Goal: Task Accomplishment & Management: Manage account settings

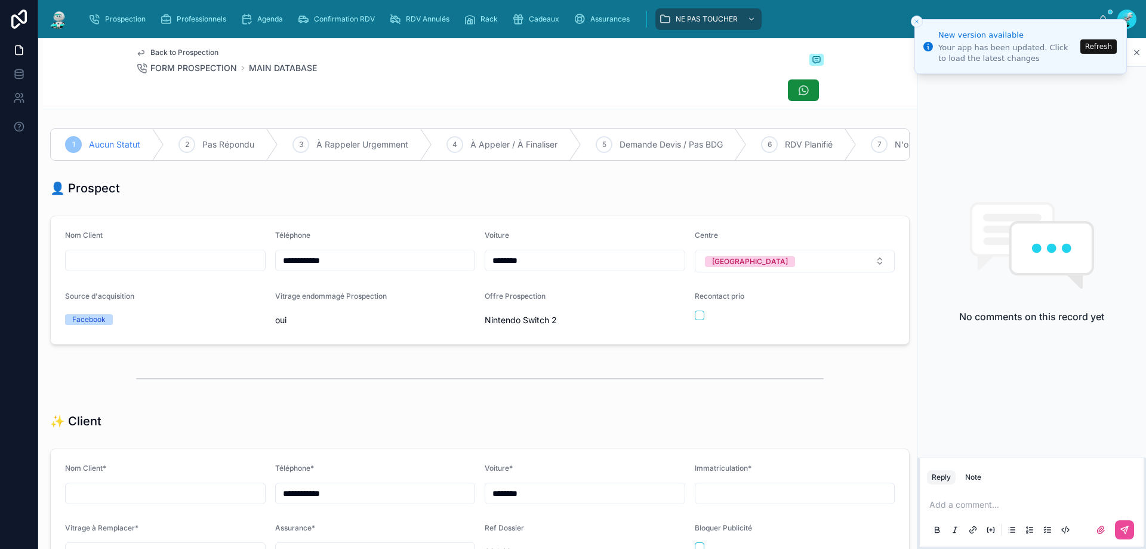
scroll to position [66, 0]
click at [1091, 44] on button "Refresh" at bounding box center [1099, 46] width 36 height 14
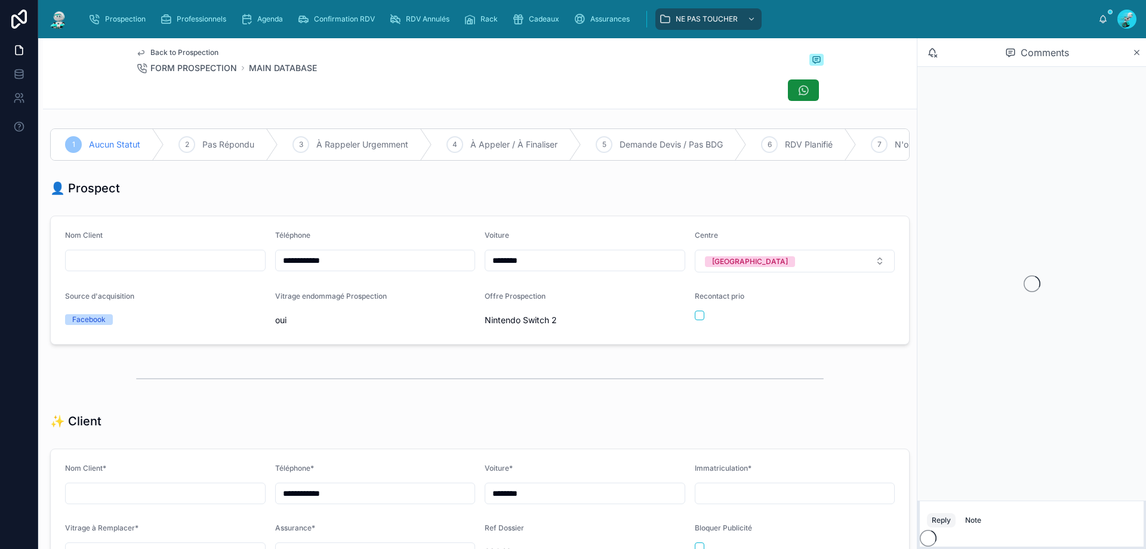
scroll to position [53, 0]
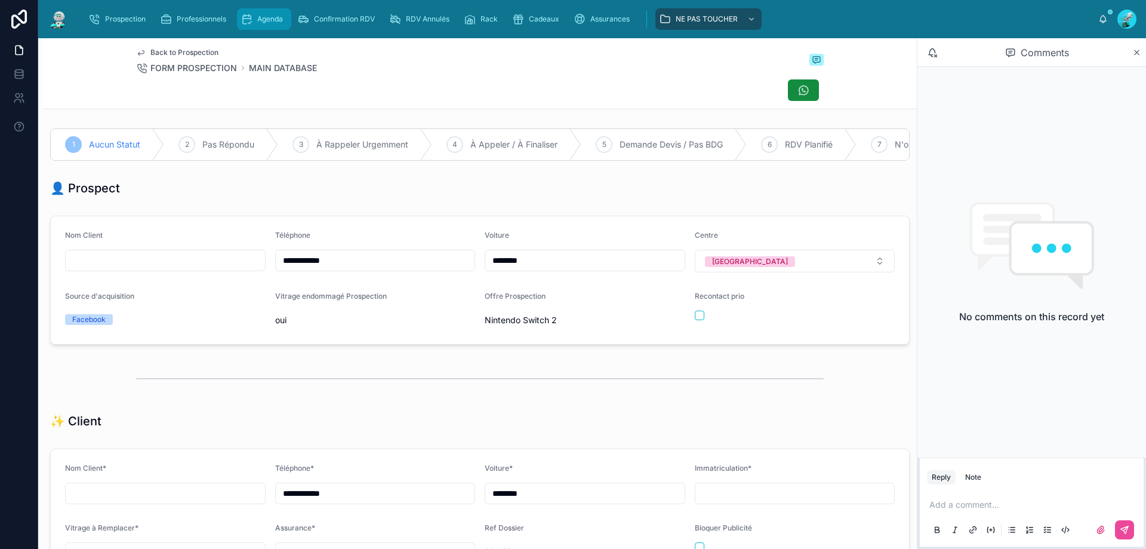
click at [267, 21] on span "Agenda" at bounding box center [270, 19] width 26 height 10
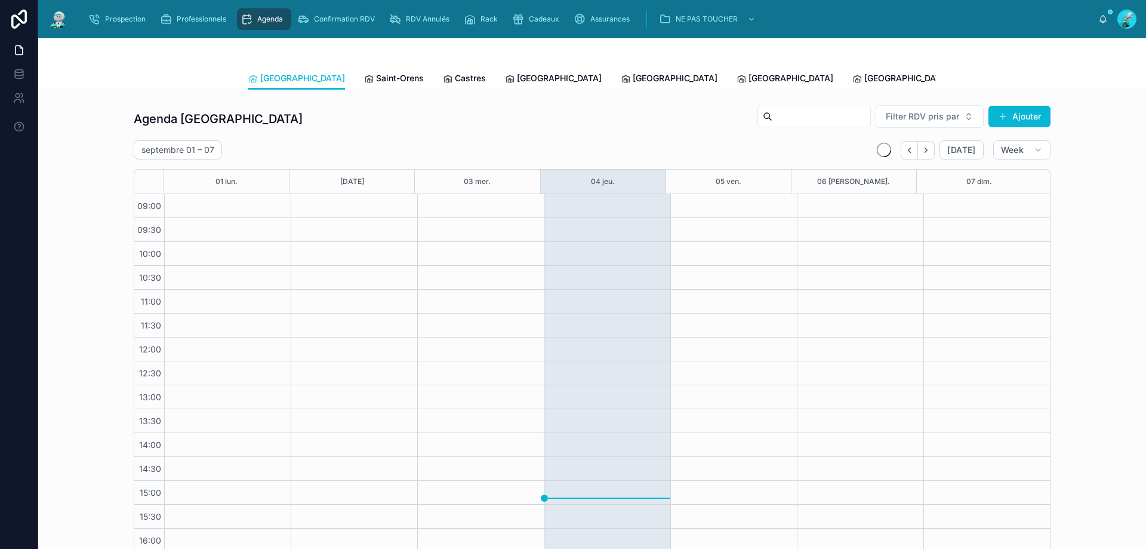
scroll to position [64, 0]
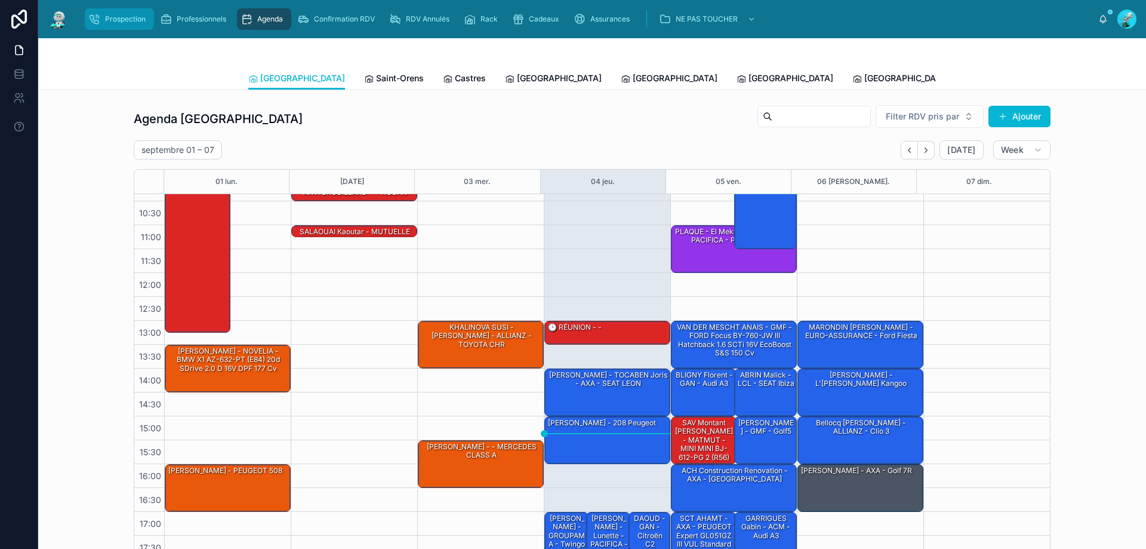
click at [133, 24] on div "Prospection" at bounding box center [119, 19] width 62 height 19
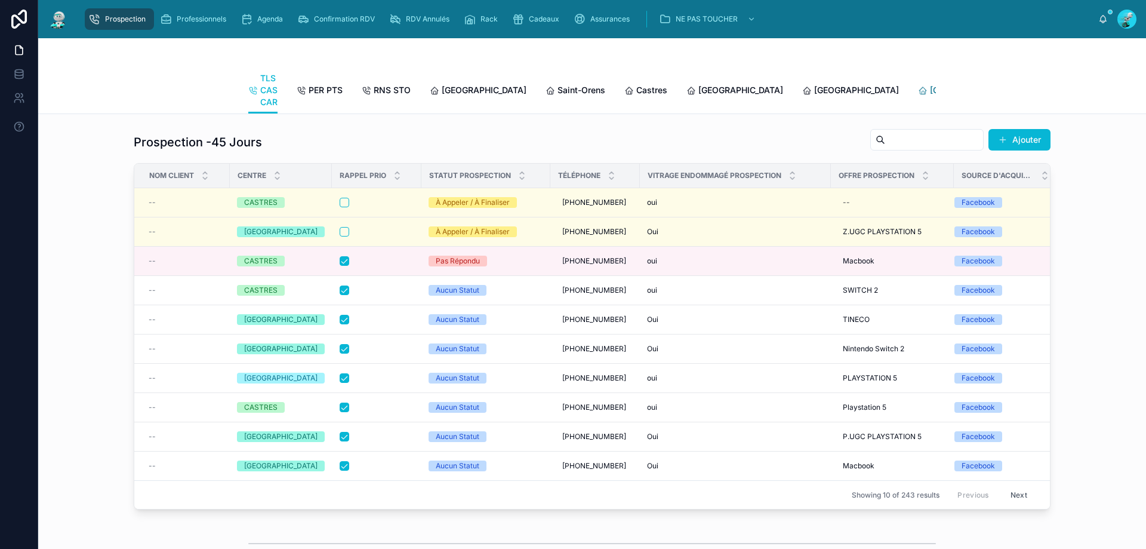
click at [930, 91] on span "[GEOGRAPHIC_DATA]" at bounding box center [972, 90] width 85 height 12
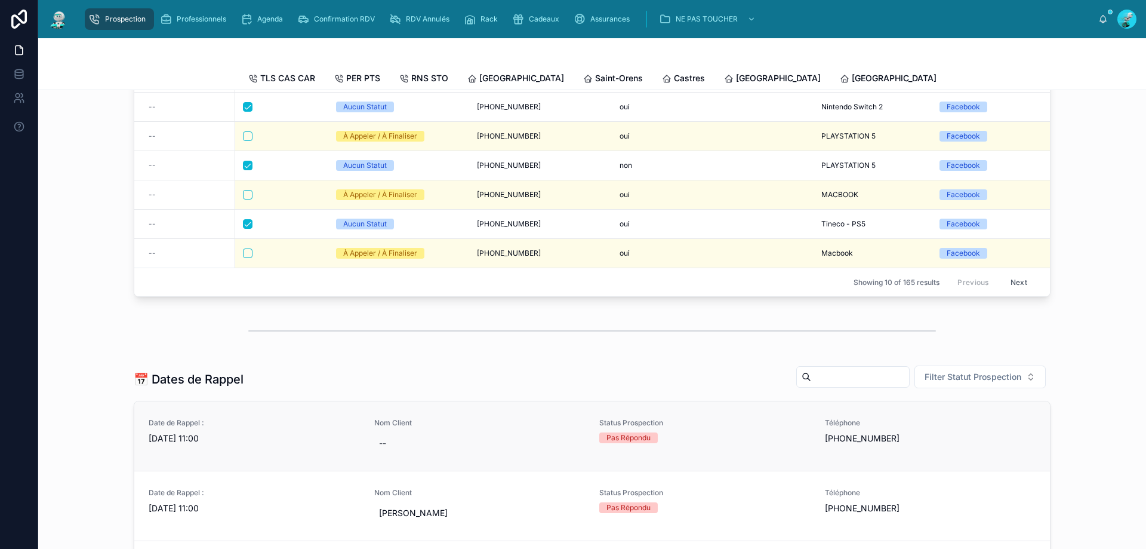
scroll to position [418, 0]
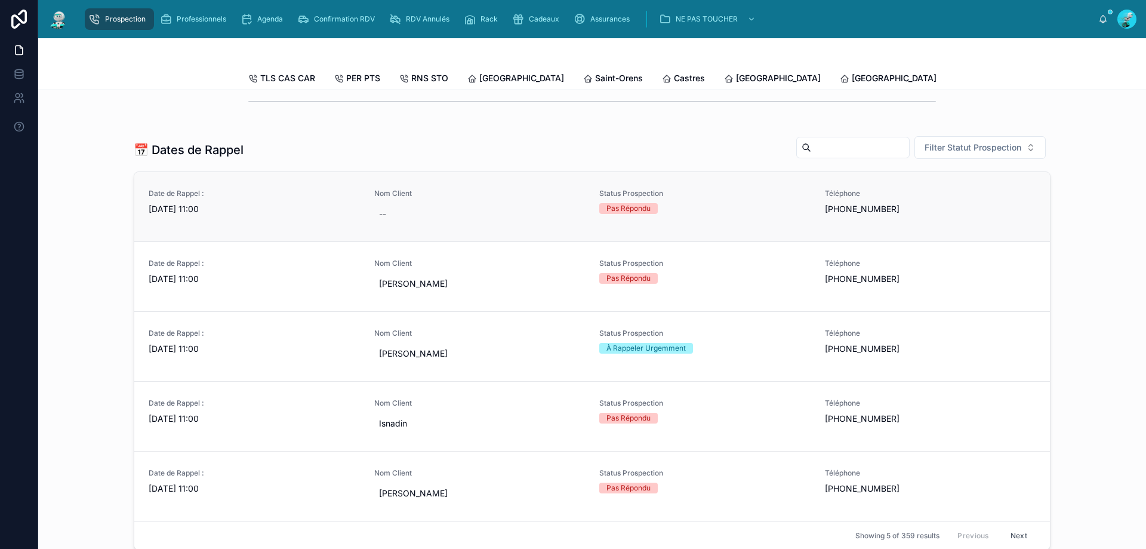
click at [709, 208] on div "Status Prospection Pas Répondu" at bounding box center [704, 201] width 211 height 25
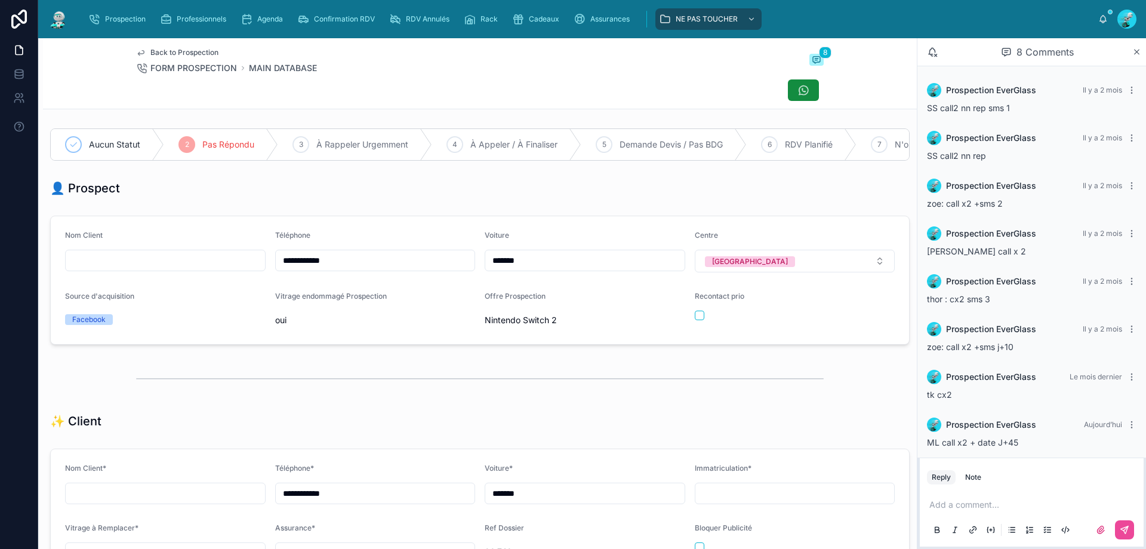
scroll to position [8, 0]
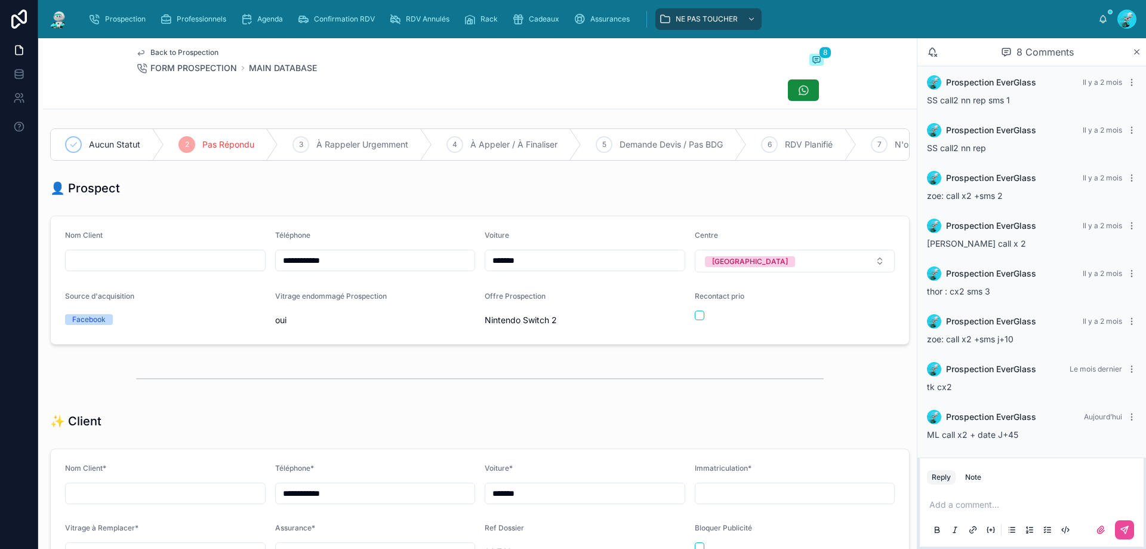
type input "**********"
click at [418, 147] on span "N'ont Jamais Répondu" at bounding box center [394, 145] width 89 height 12
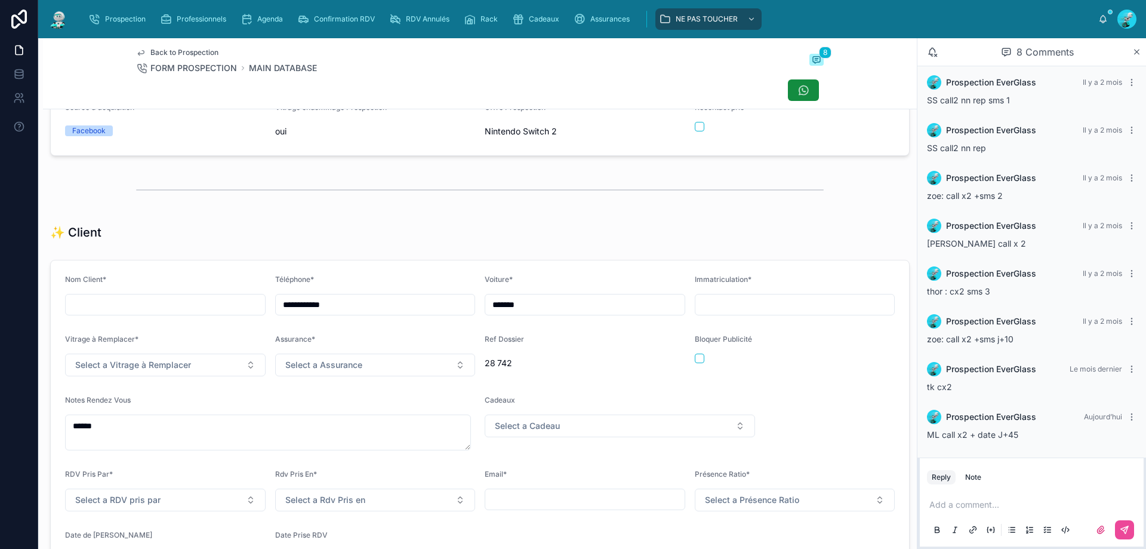
scroll to position [418, 0]
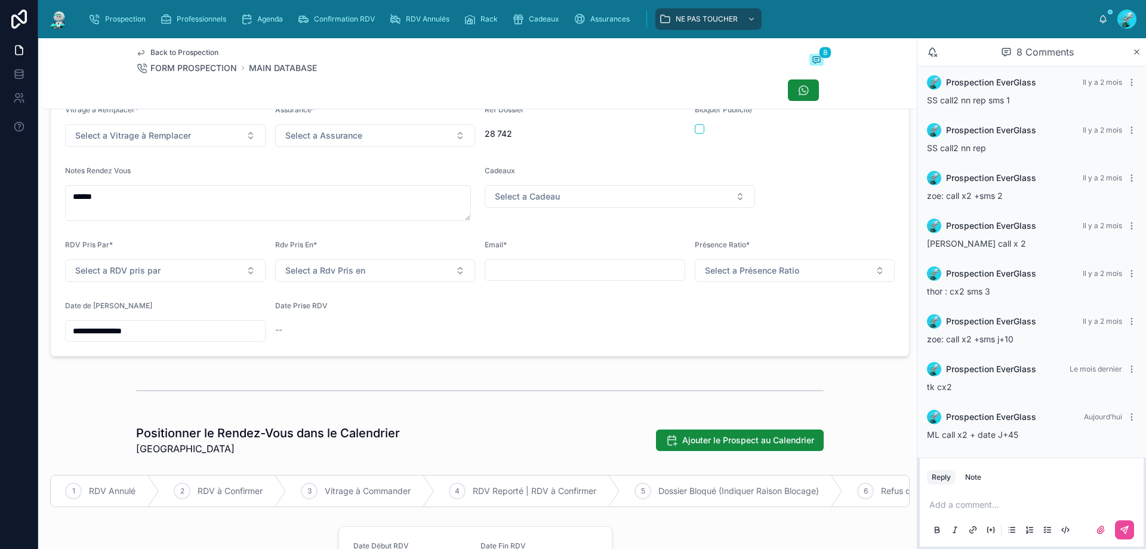
drag, startPoint x: 167, startPoint y: 349, endPoint x: 21, endPoint y: 323, distance: 147.3
click at [0, 331] on div "**********" at bounding box center [573, 274] width 1146 height 549
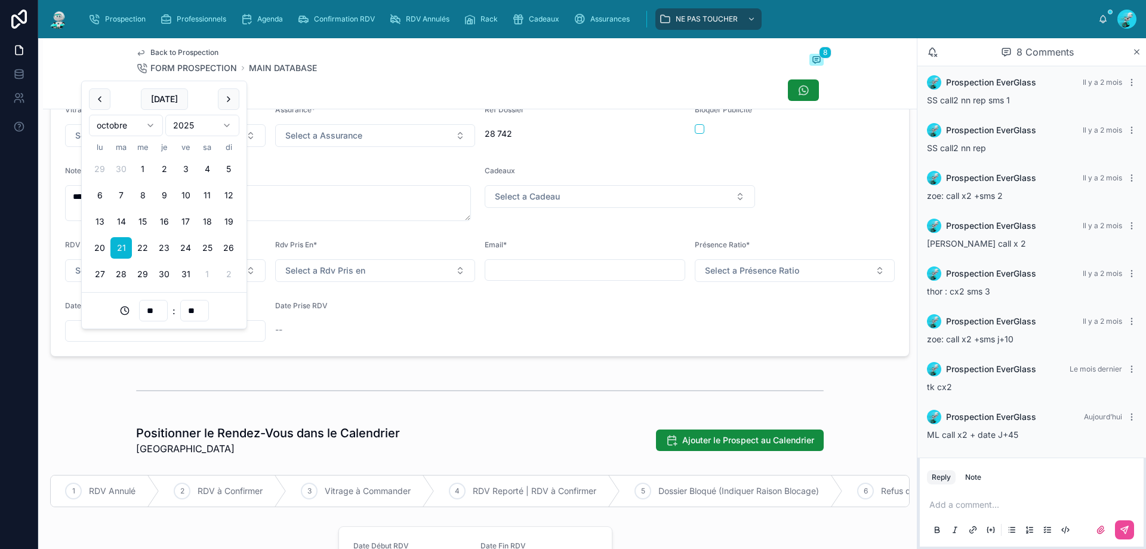
type input "**"
click at [563, 347] on form "**********" at bounding box center [480, 193] width 858 height 325
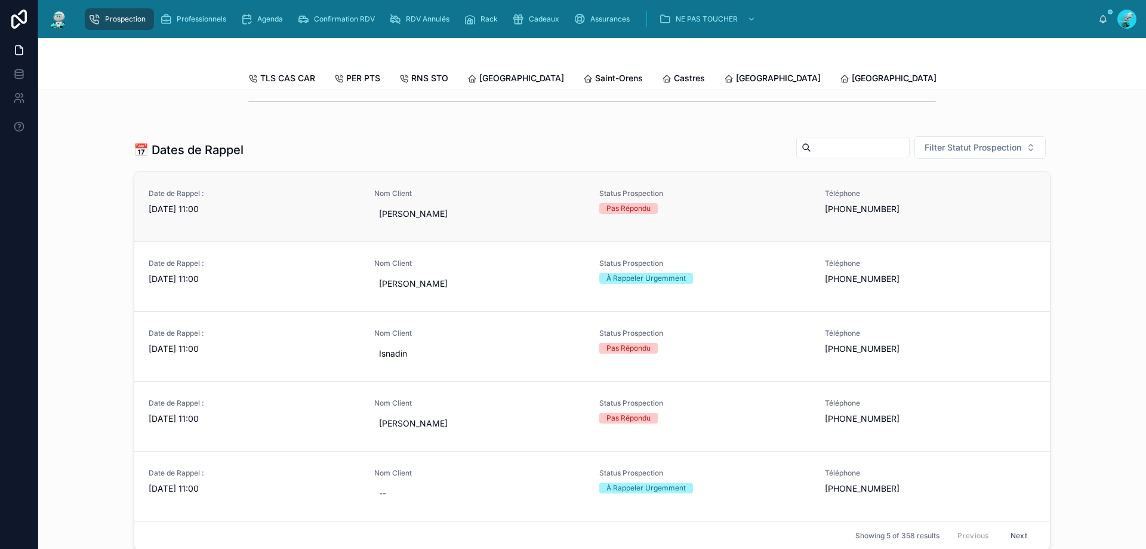
click at [235, 238] on link "Date de Rappel : [DATE] 11:00 Nom Client Lebastard Luca Status Prospection Pas …" at bounding box center [592, 206] width 916 height 69
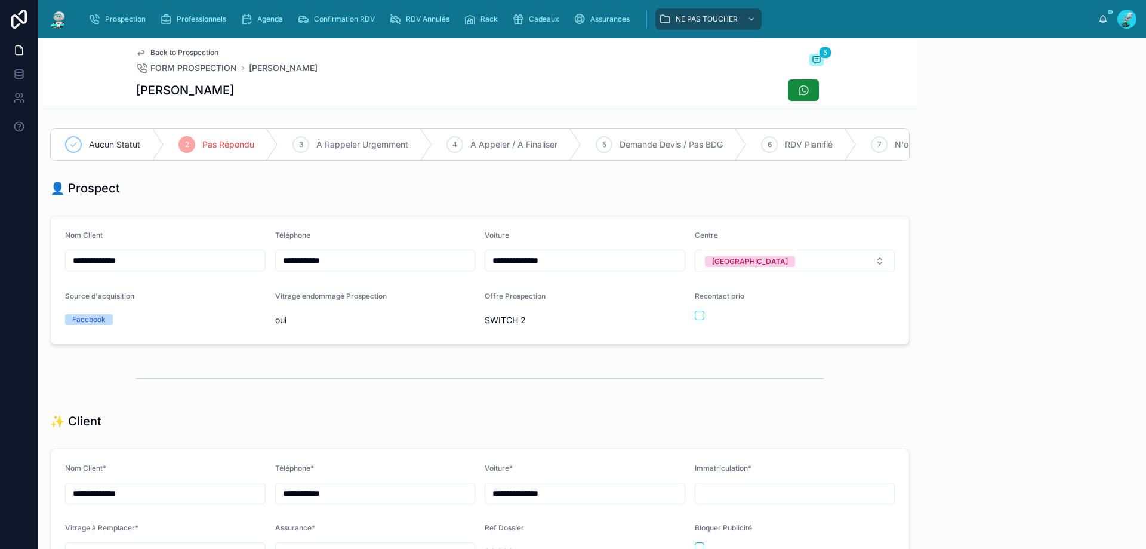
scroll to position [66, 0]
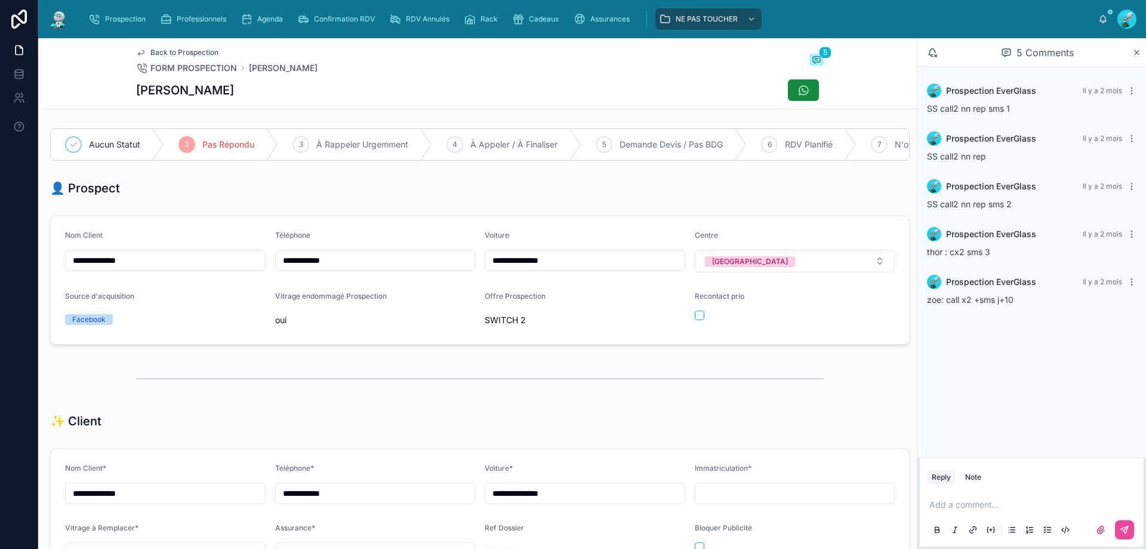
drag, startPoint x: 373, startPoint y: 268, endPoint x: 173, endPoint y: 257, distance: 200.3
click at [174, 258] on form "**********" at bounding box center [480, 280] width 858 height 128
click at [405, 201] on div "👤 Prospect" at bounding box center [480, 188] width 874 height 26
click at [965, 500] on div "Add a comment..." at bounding box center [1032, 516] width 210 height 50
click at [983, 502] on p at bounding box center [1035, 504] width 210 height 12
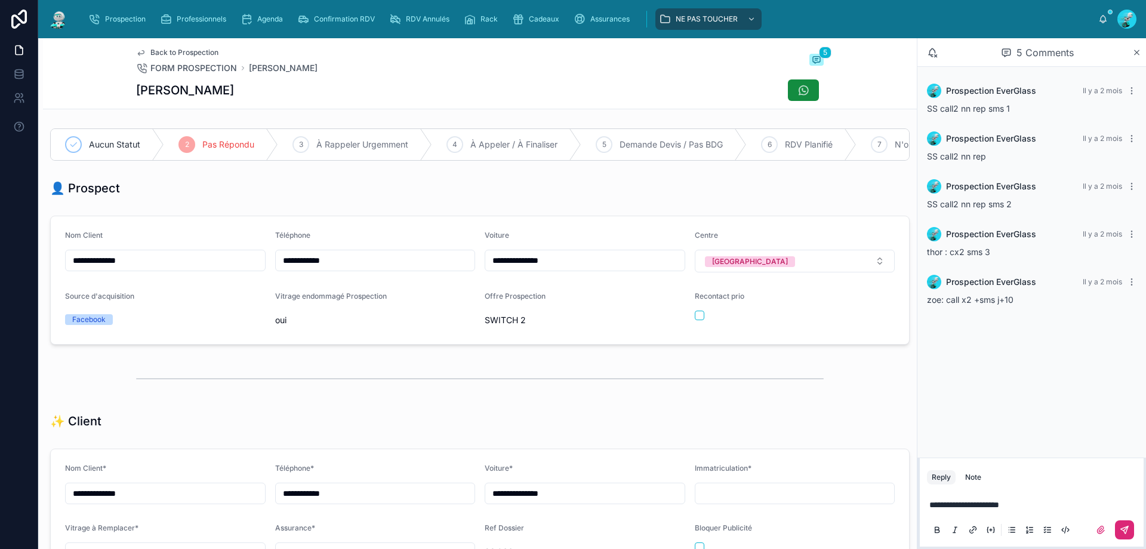
click at [1116, 527] on button at bounding box center [1124, 529] width 19 height 19
click at [1129, 527] on icon at bounding box center [1125, 530] width 10 height 10
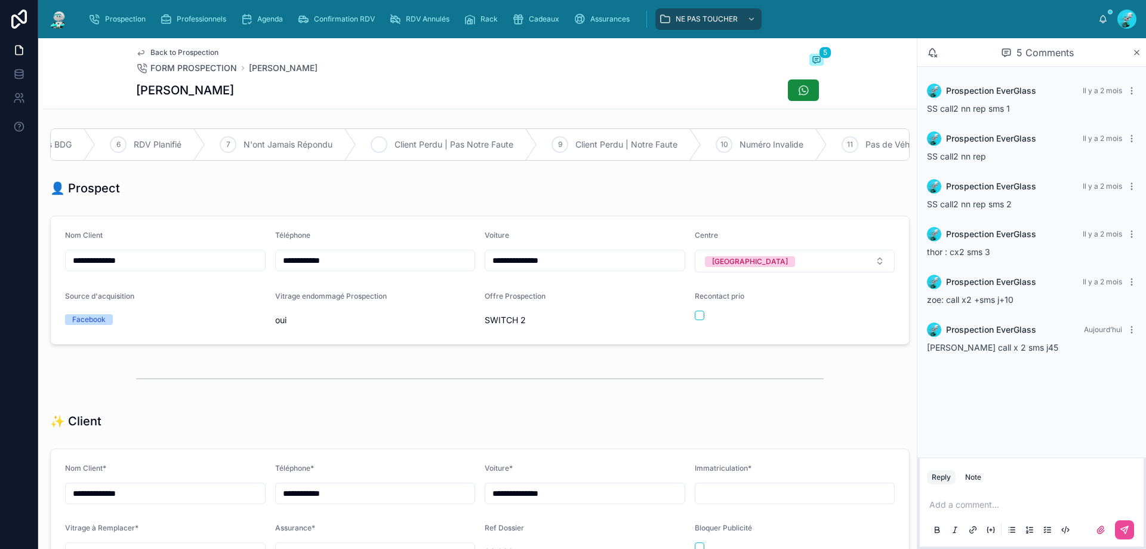
click at [247, 147] on span "N'ont Jamais Répondu" at bounding box center [288, 145] width 89 height 12
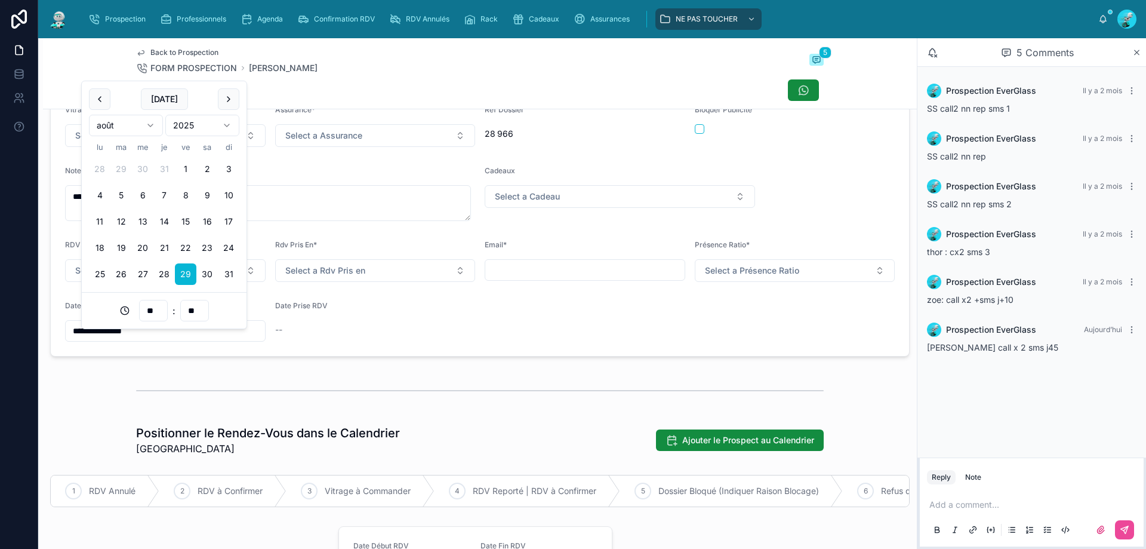
drag, startPoint x: 165, startPoint y: 344, endPoint x: 42, endPoint y: 331, distance: 123.7
click at [34, 350] on div "**********" at bounding box center [573, 274] width 1146 height 549
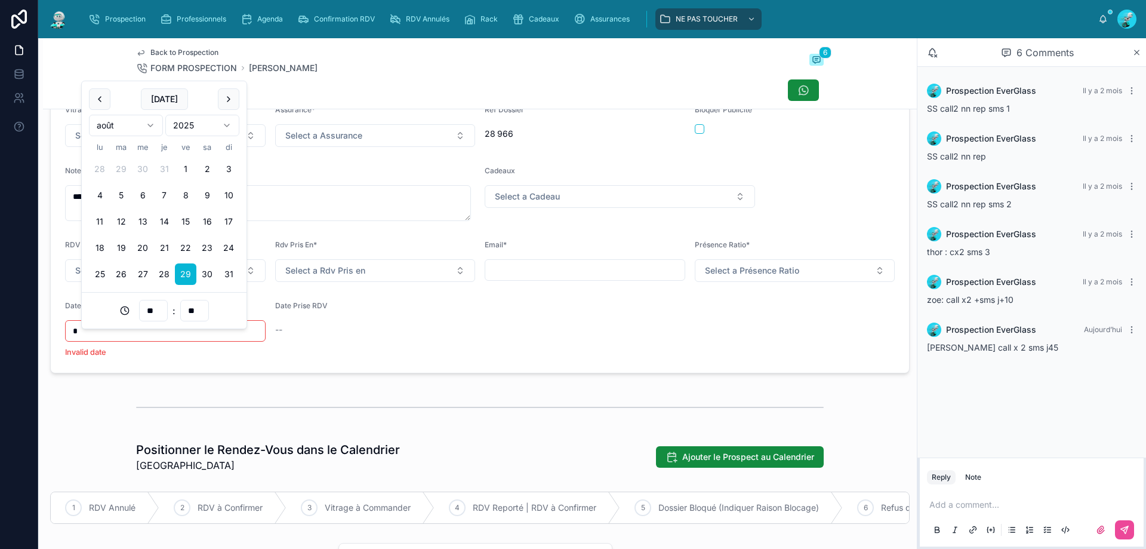
type input "*"
click at [494, 346] on form "**********" at bounding box center [480, 201] width 858 height 341
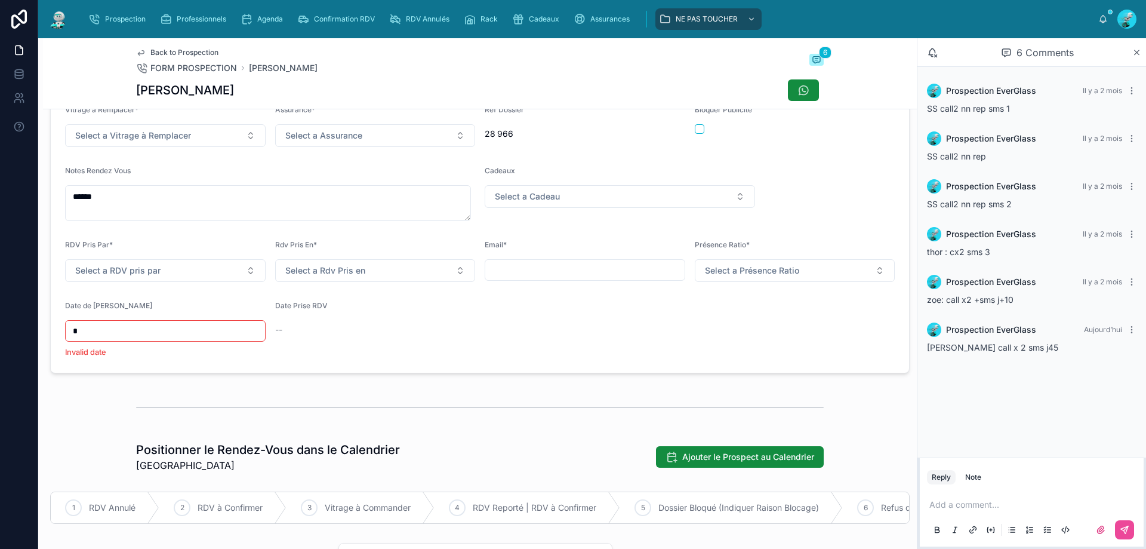
click at [94, 339] on input "*" at bounding box center [165, 330] width 199 height 17
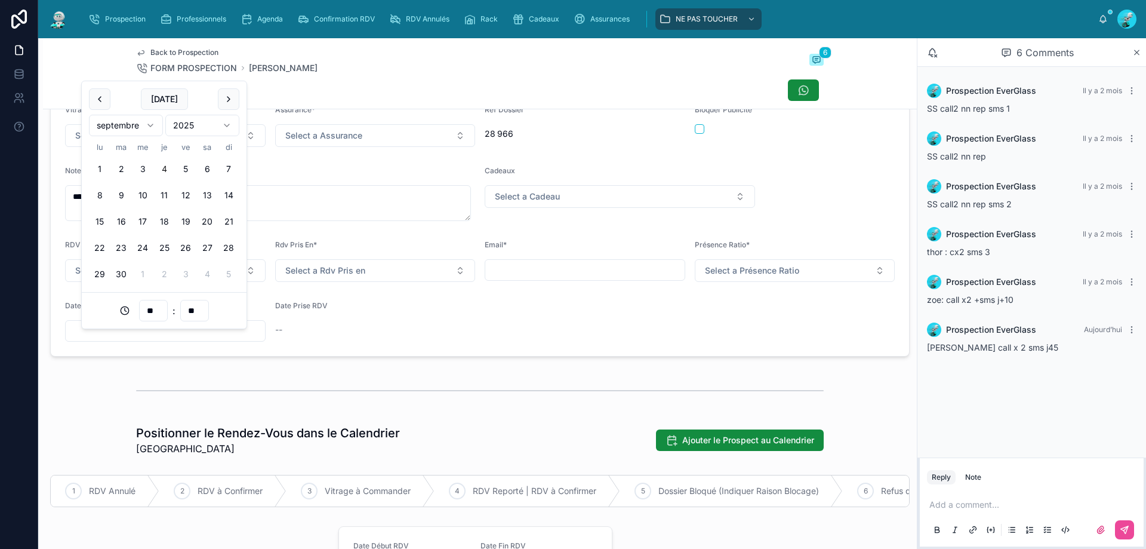
type input "**"
click at [494, 379] on div "**********" at bounding box center [480, 548] width 874 height 1685
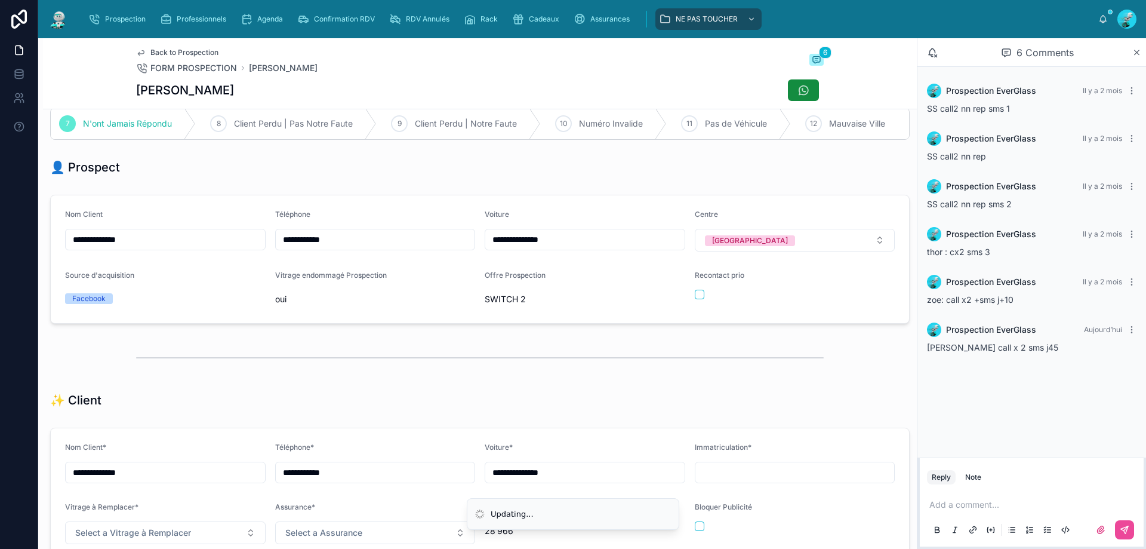
scroll to position [0, 0]
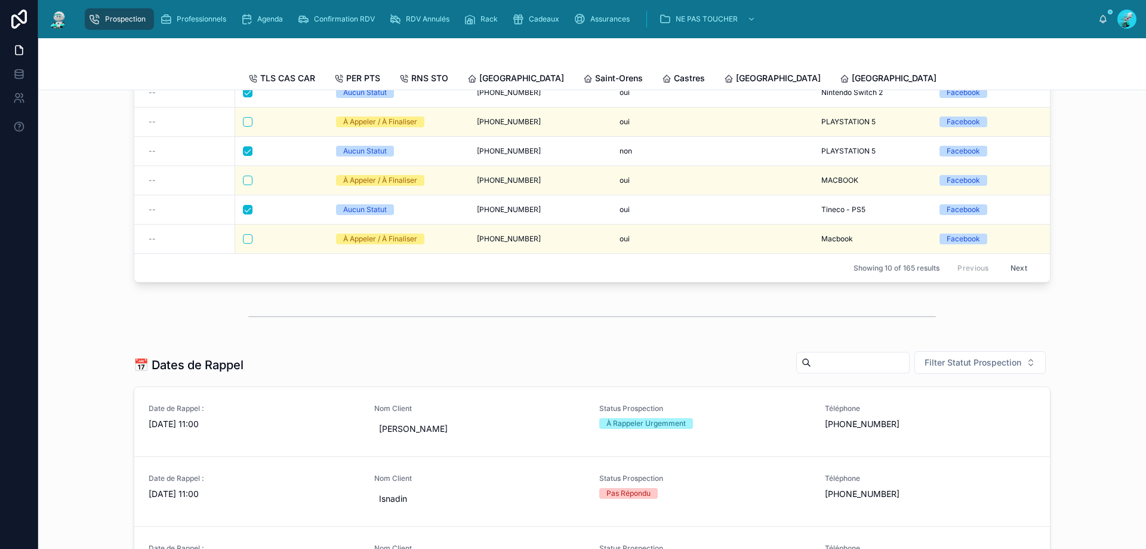
scroll to position [418, 0]
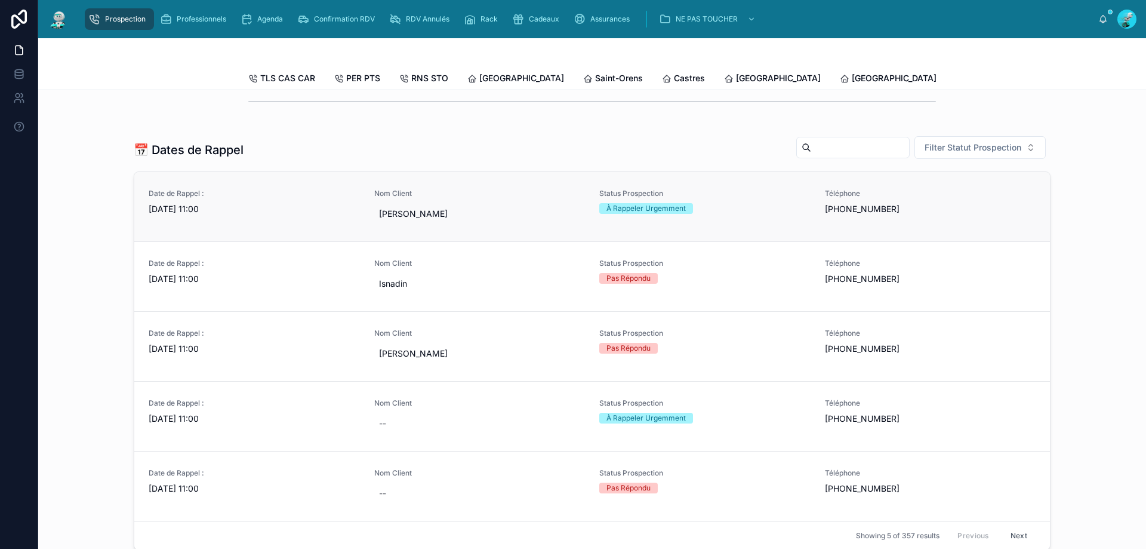
click at [293, 215] on span "[DATE] 11:00" at bounding box center [254, 209] width 211 height 12
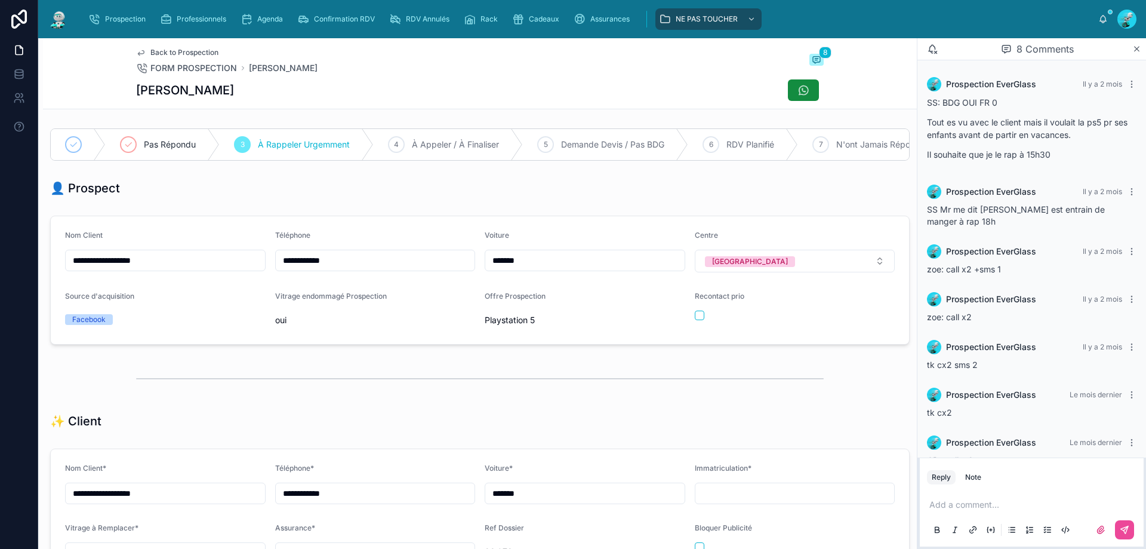
scroll to position [98, 0]
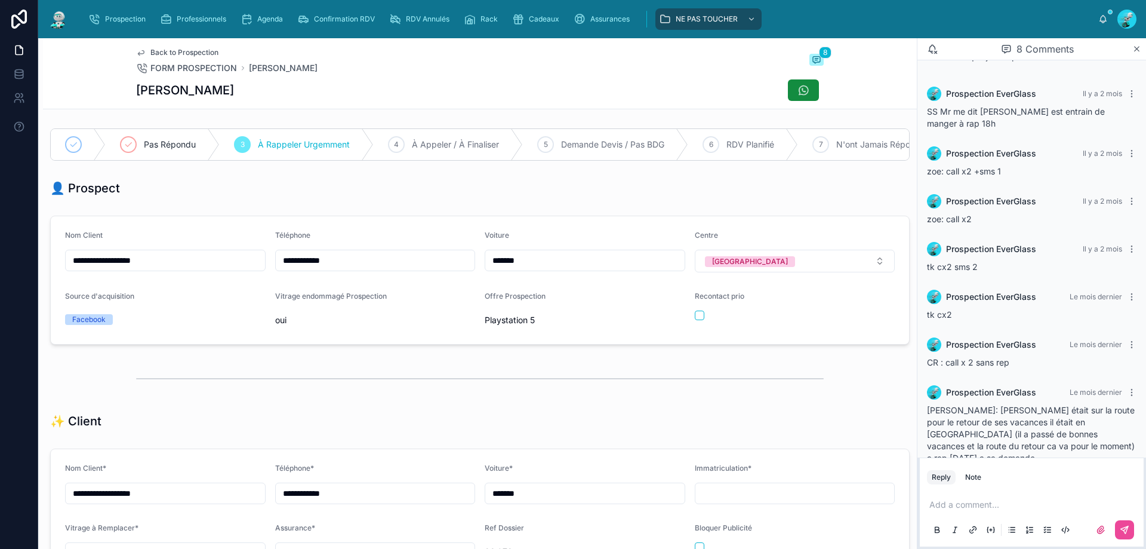
click at [247, 256] on form "**********" at bounding box center [480, 280] width 858 height 128
click at [355, 141] on div "8" at bounding box center [346, 144] width 17 height 17
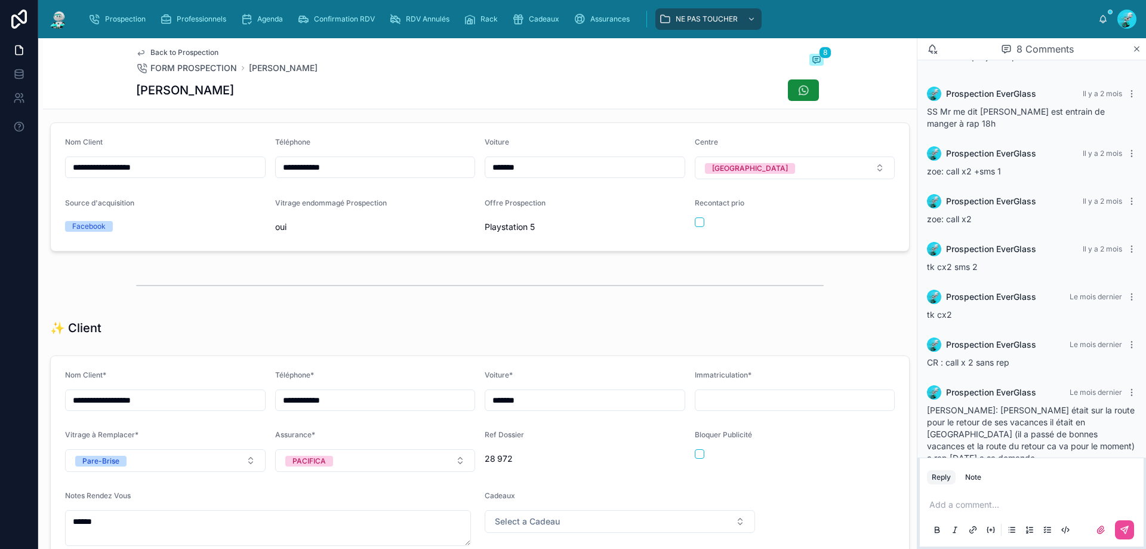
scroll to position [358, 0]
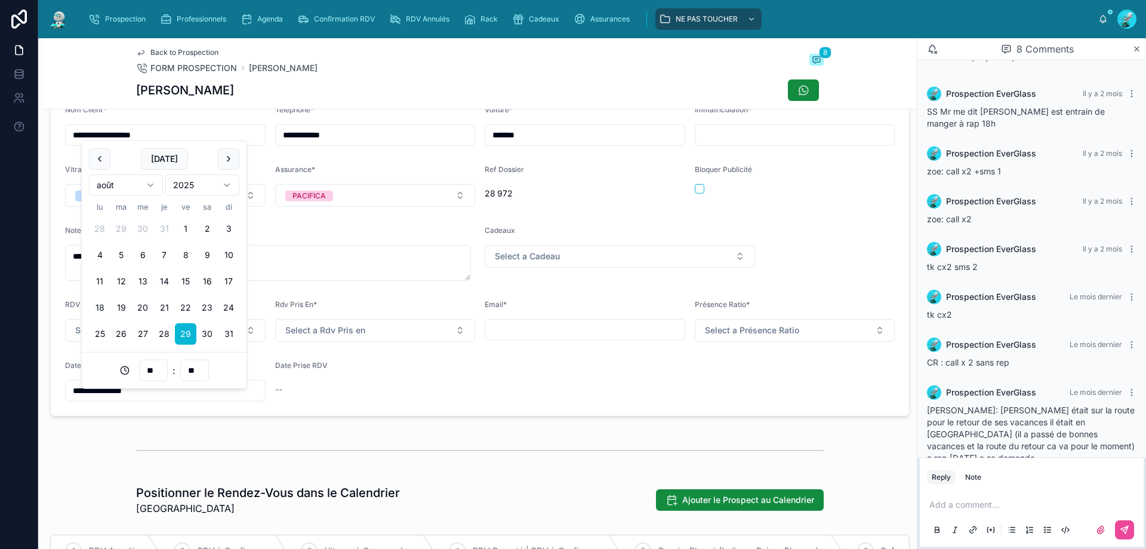
drag, startPoint x: 159, startPoint y: 405, endPoint x: 0, endPoint y: 405, distance: 159.4
click at [0, 405] on div "**********" at bounding box center [573, 274] width 1146 height 549
type input "**"
click at [974, 506] on p at bounding box center [1035, 504] width 210 height 12
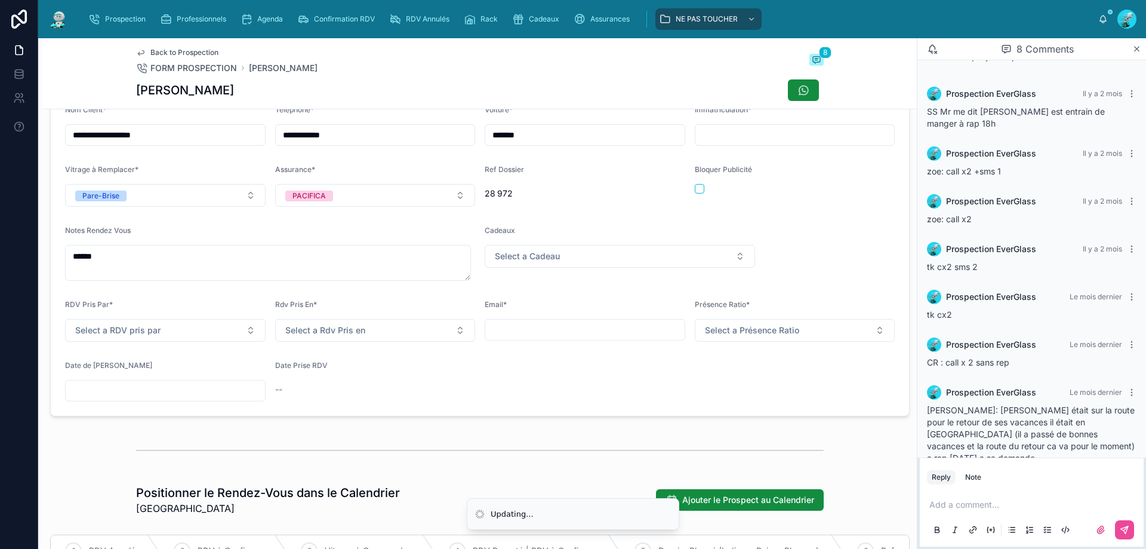
click at [977, 504] on p at bounding box center [1035, 504] width 210 height 12
click at [1137, 527] on div "**********" at bounding box center [1032, 517] width 224 height 60
click at [1123, 524] on button at bounding box center [1124, 529] width 19 height 19
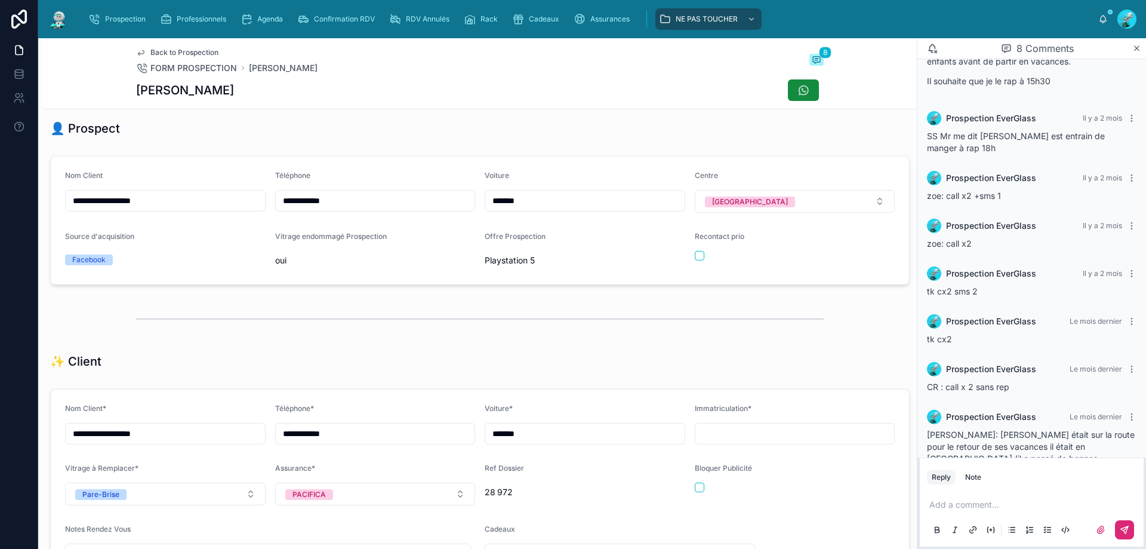
scroll to position [144, 0]
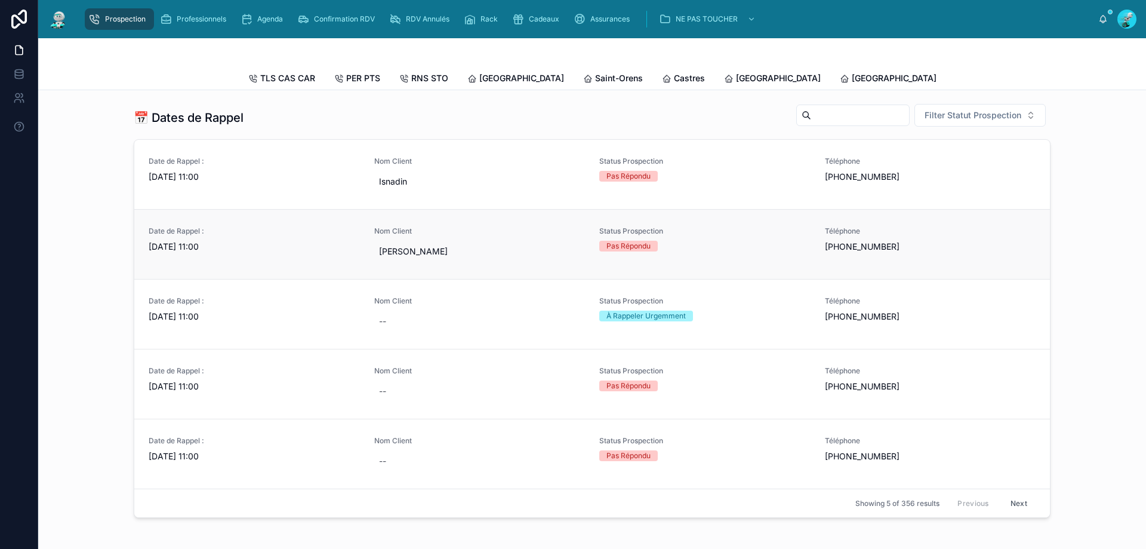
scroll to position [478, 0]
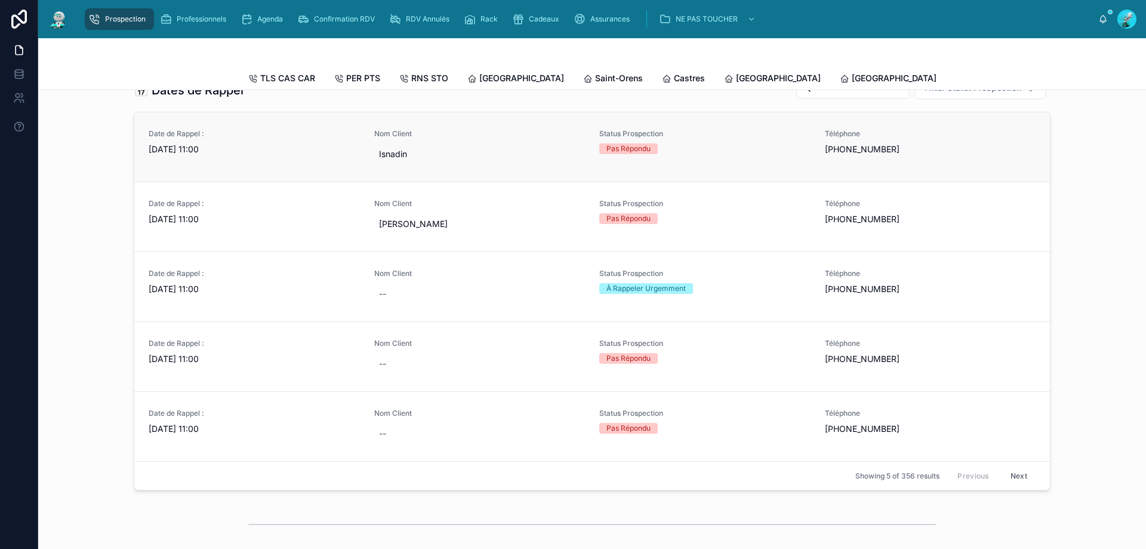
click at [168, 155] on span "[DATE] 11:00" at bounding box center [254, 149] width 211 height 12
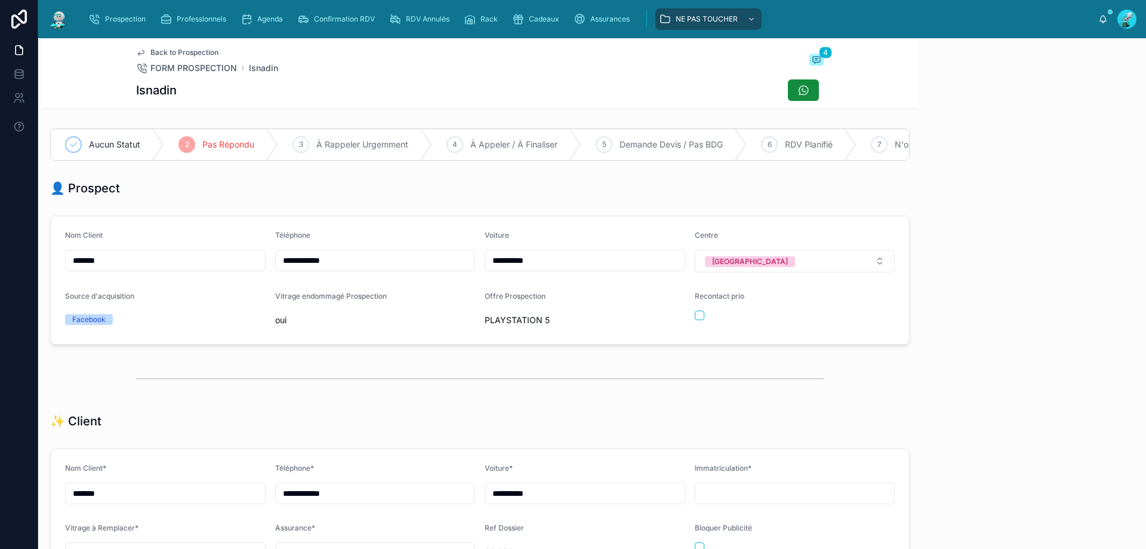
scroll to position [66, 0]
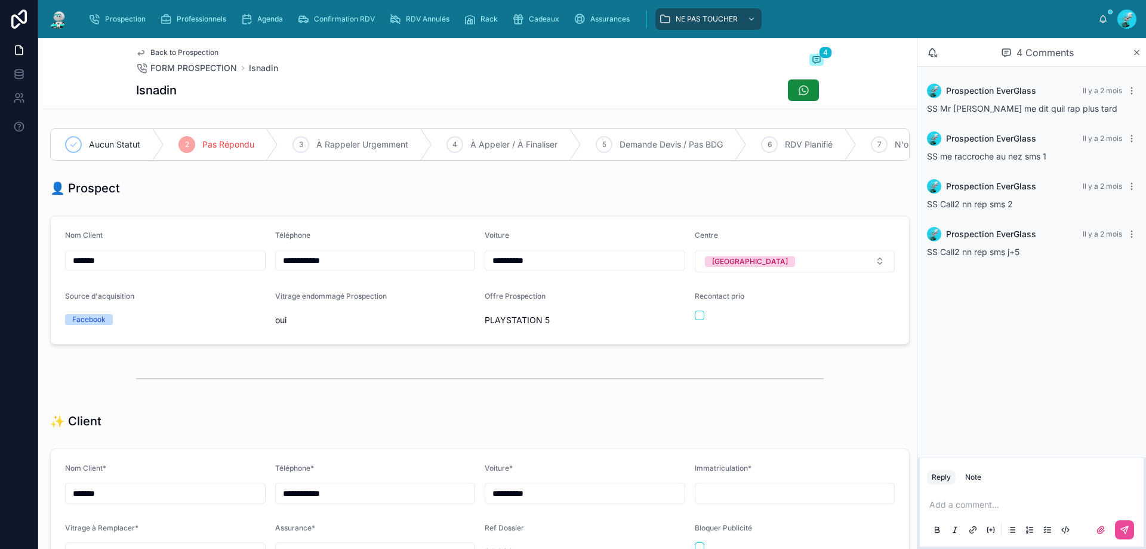
drag, startPoint x: 383, startPoint y: 267, endPoint x: 205, endPoint y: 264, distance: 177.9
click at [205, 264] on form "**********" at bounding box center [480, 280] width 858 height 128
click at [998, 503] on p at bounding box center [1035, 504] width 210 height 12
click at [1123, 528] on icon at bounding box center [1125, 530] width 10 height 10
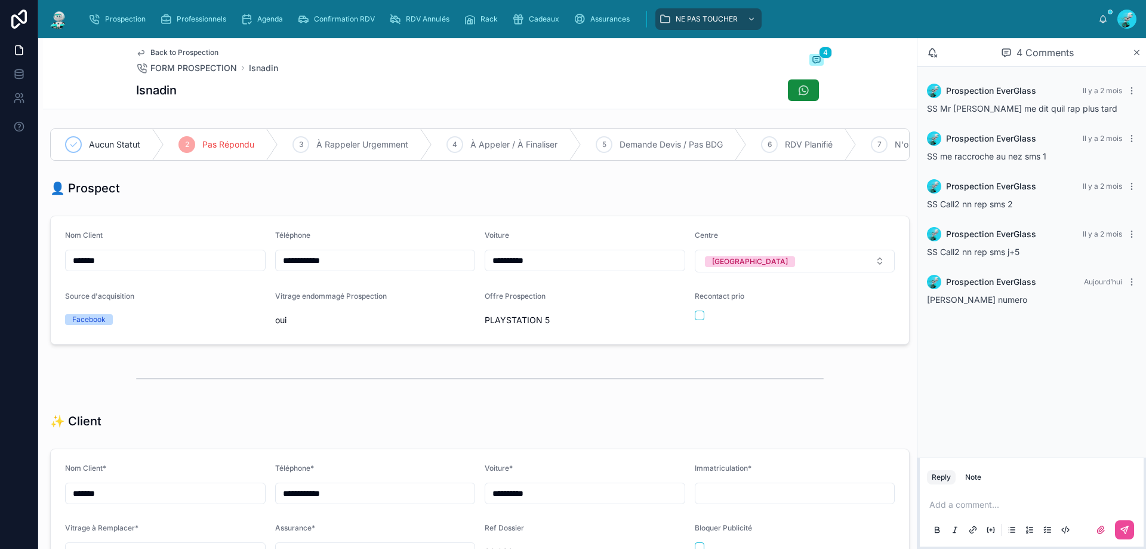
scroll to position [0, 743]
click at [604, 143] on span "Numéro Invalide" at bounding box center [611, 145] width 64 height 12
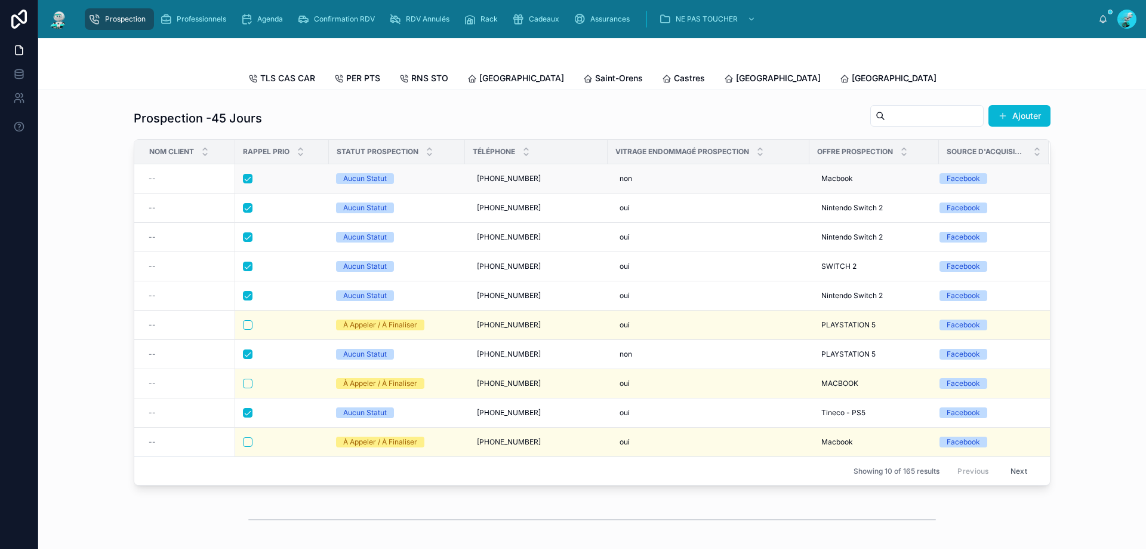
scroll to position [418, 0]
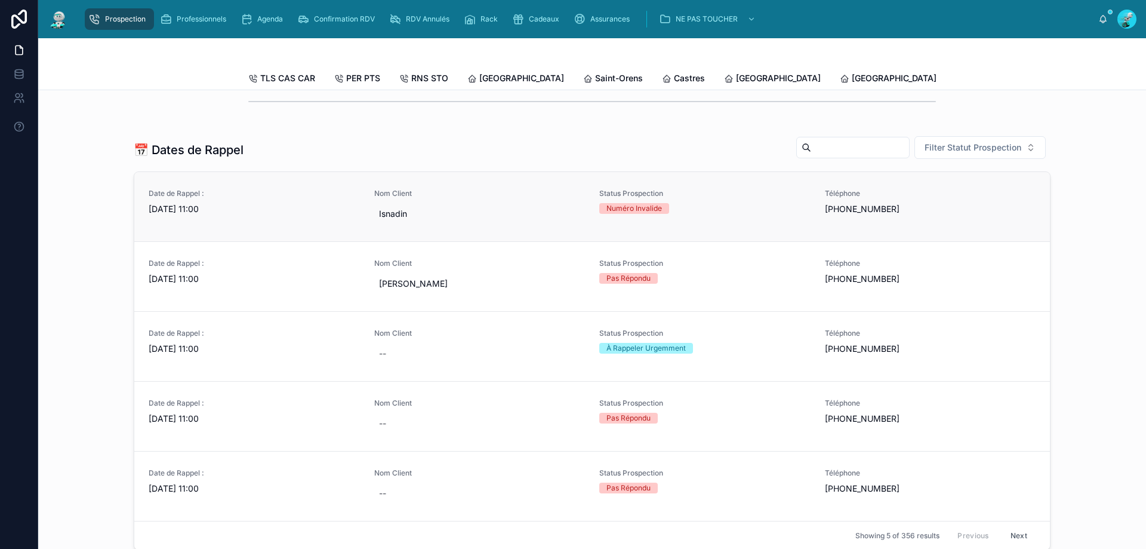
click at [190, 224] on div "Date de Rappel : [DATE] 11:00" at bounding box center [254, 207] width 211 height 36
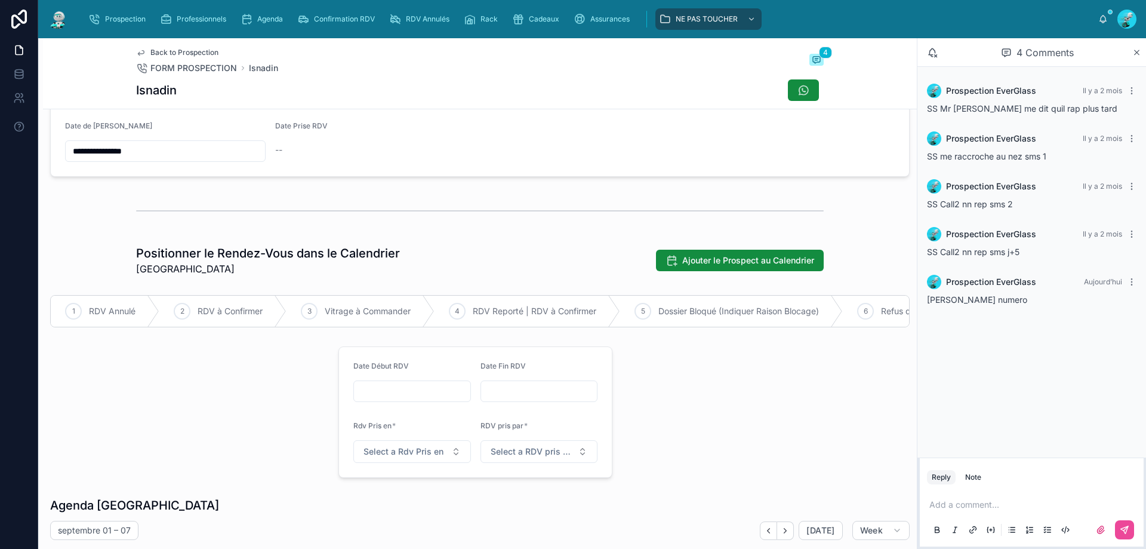
scroll to position [597, 0]
drag, startPoint x: 164, startPoint y: 163, endPoint x: 53, endPoint y: 162, distance: 110.4
click at [71, 160] on input "**********" at bounding box center [165, 151] width 199 height 17
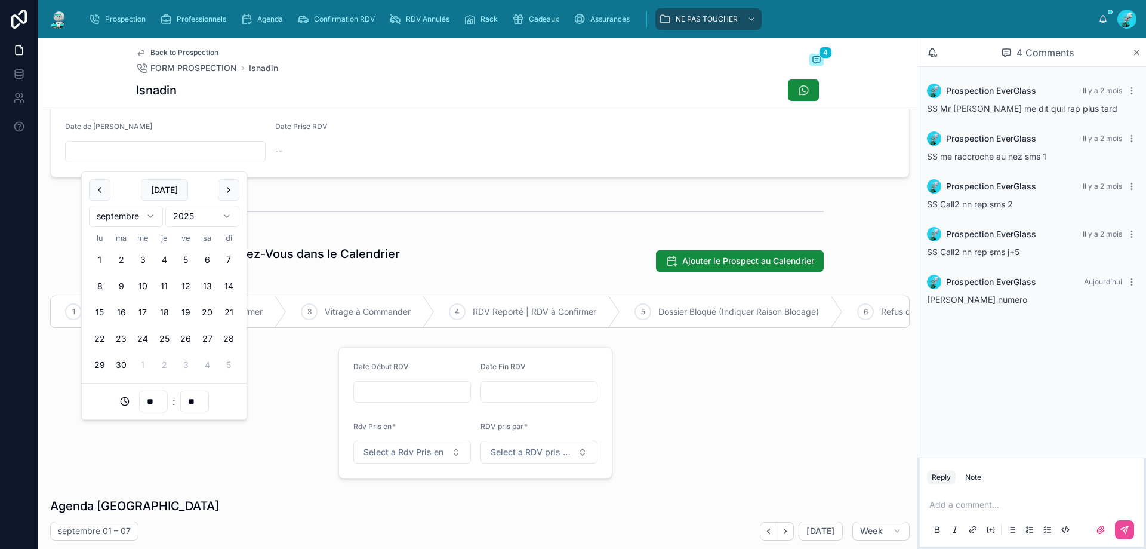
type input "**"
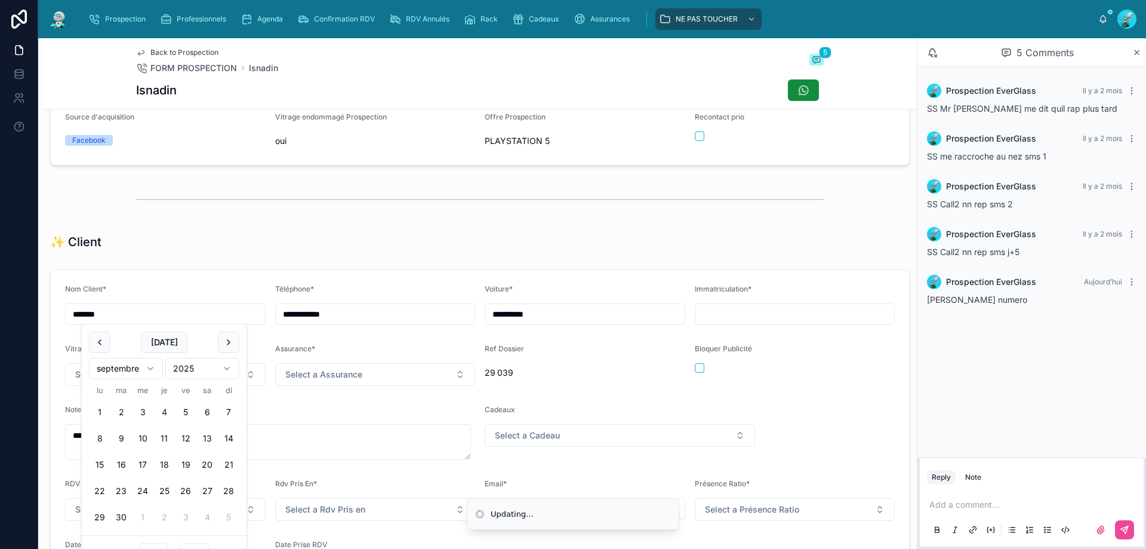
scroll to position [0, 0]
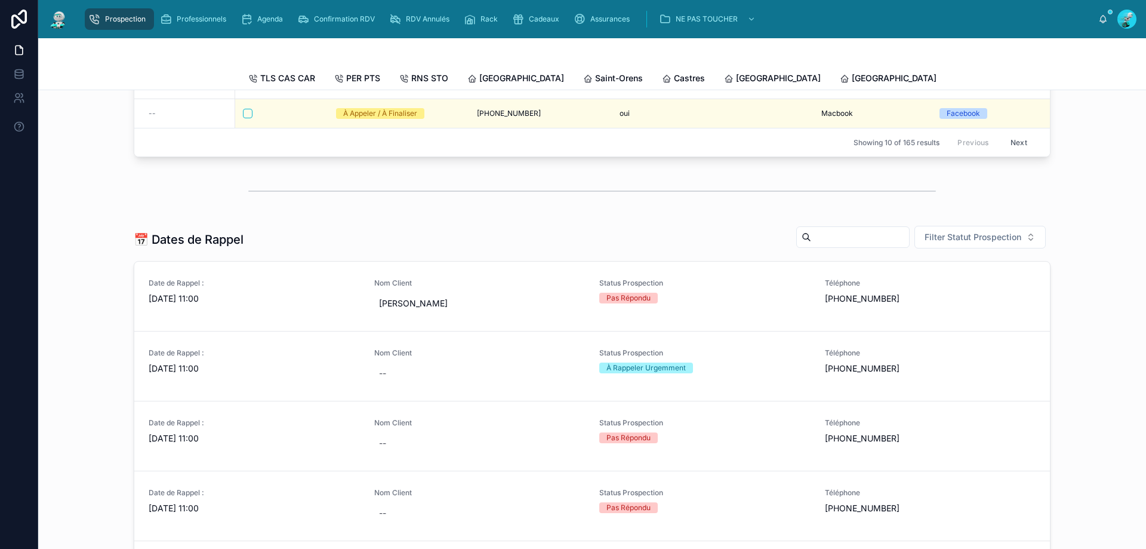
scroll to position [358, 0]
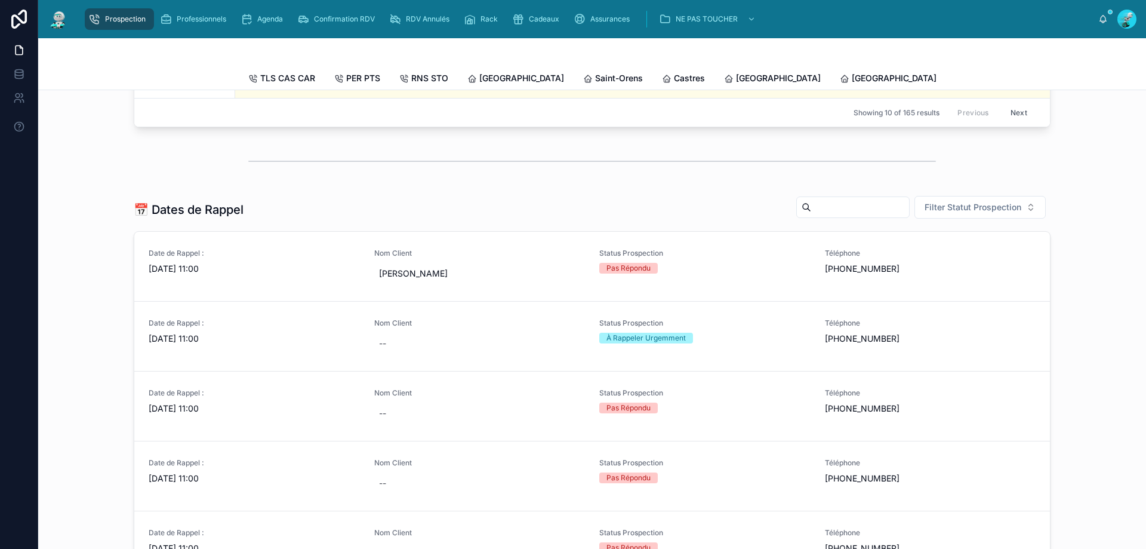
click at [1084, 79] on span "[GEOGRAPHIC_DATA]" at bounding box center [1126, 78] width 85 height 12
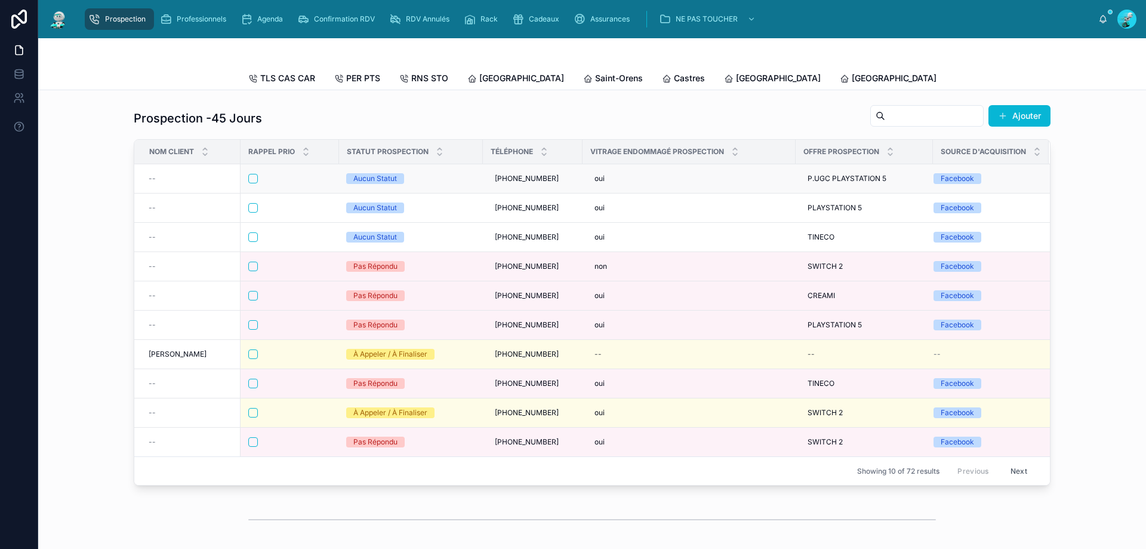
click at [321, 183] on div at bounding box center [289, 179] width 83 height 10
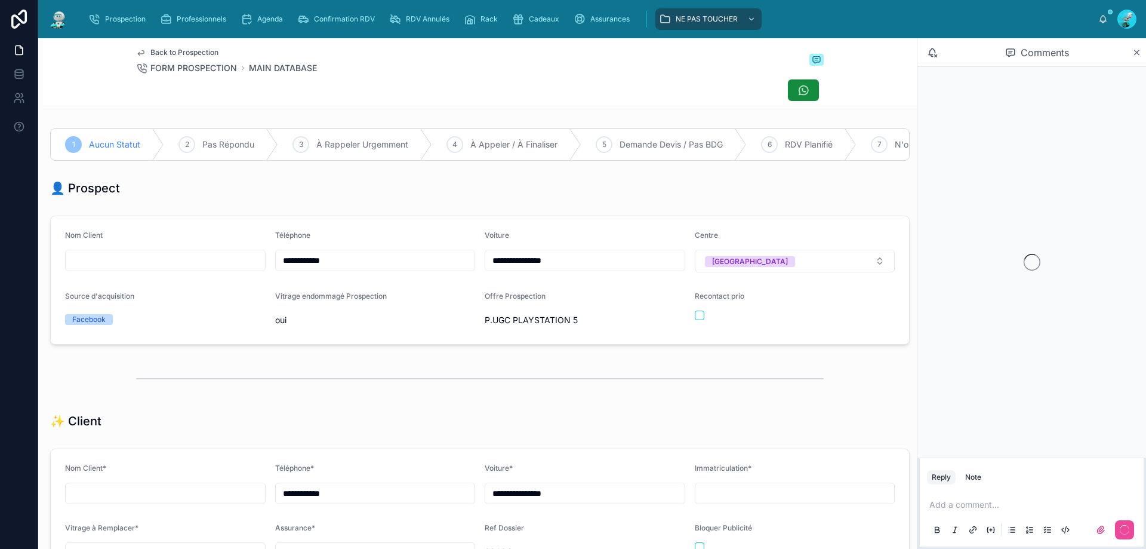
scroll to position [53, 0]
drag, startPoint x: 371, startPoint y: 273, endPoint x: 251, endPoint y: 254, distance: 121.5
click at [256, 254] on form "**********" at bounding box center [480, 280] width 858 height 128
click at [672, 130] on div "10 Numéro Invalide" at bounding box center [673, 144] width 126 height 31
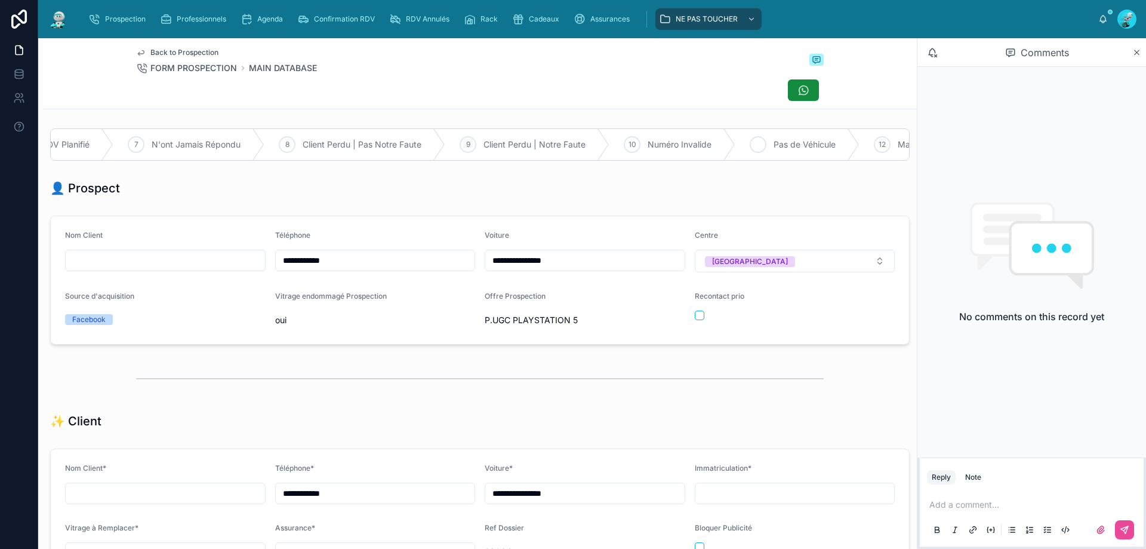
scroll to position [0, 124]
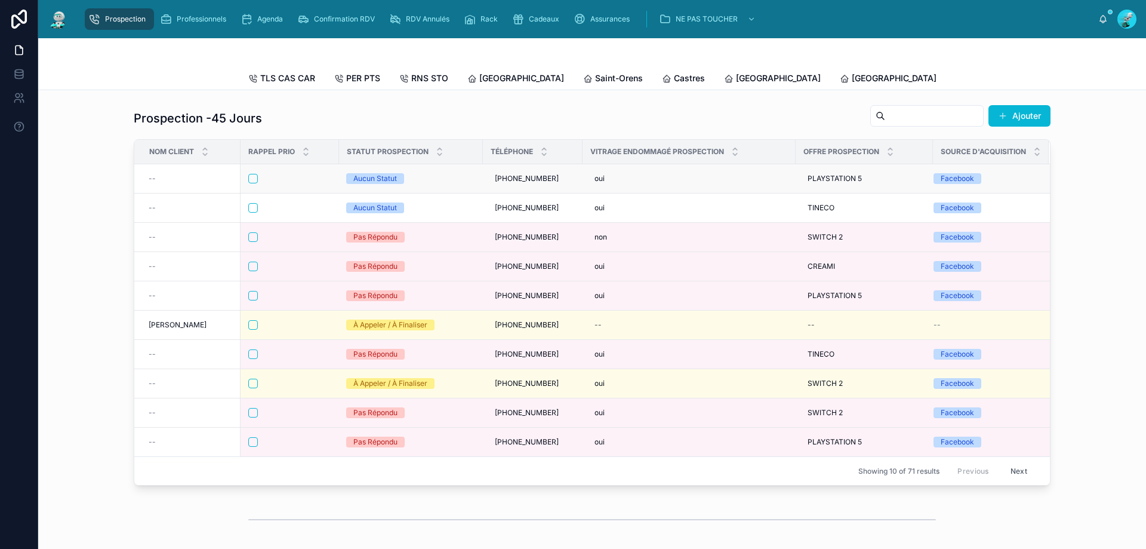
click at [283, 183] on div at bounding box center [289, 179] width 83 height 10
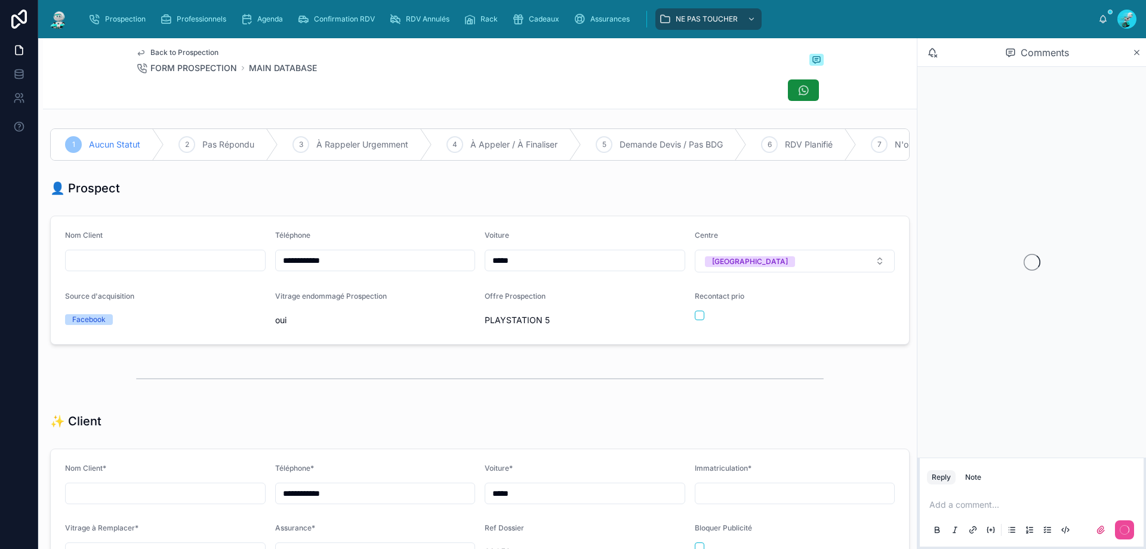
scroll to position [66, 0]
drag, startPoint x: 377, startPoint y: 272, endPoint x: 0, endPoint y: 246, distance: 378.2
click at [0, 246] on div "**********" at bounding box center [573, 274] width 1146 height 549
click at [376, 373] on div at bounding box center [480, 379] width 688 height 30
click at [990, 510] on p at bounding box center [1035, 504] width 210 height 12
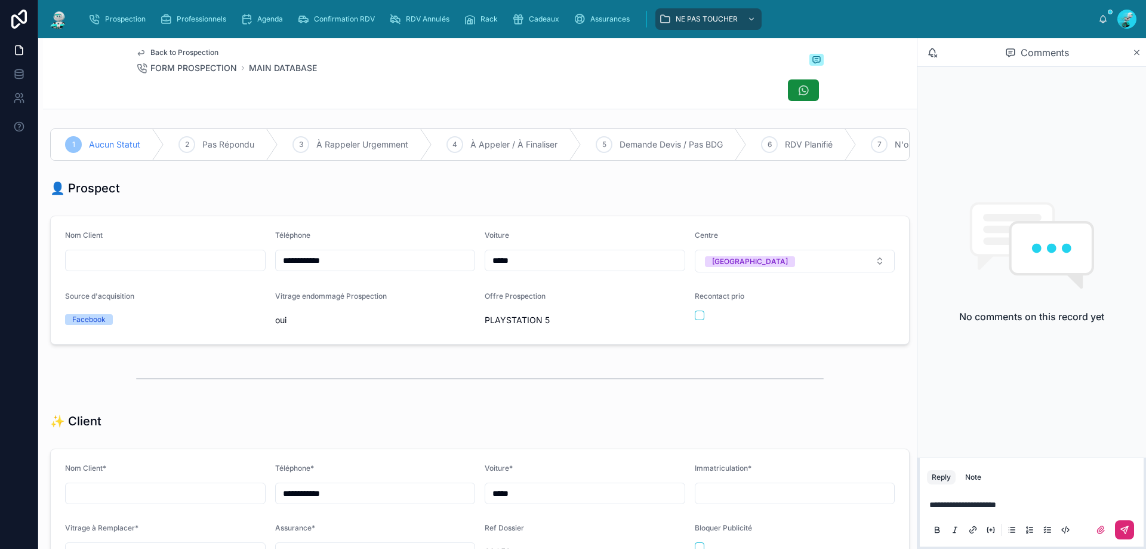
click at [1119, 531] on button at bounding box center [1124, 529] width 19 height 19
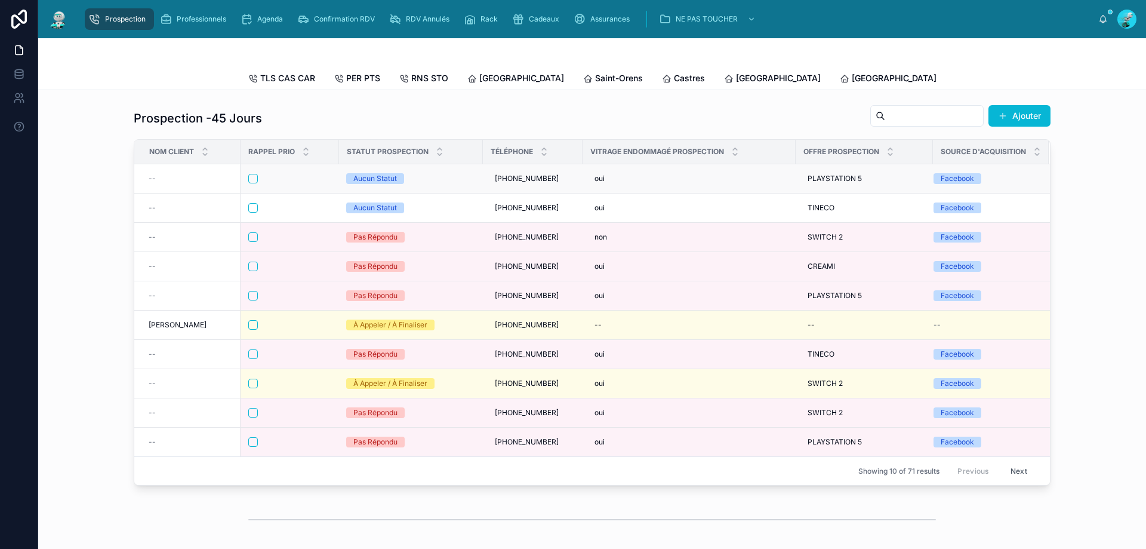
click at [280, 183] on div at bounding box center [289, 179] width 83 height 10
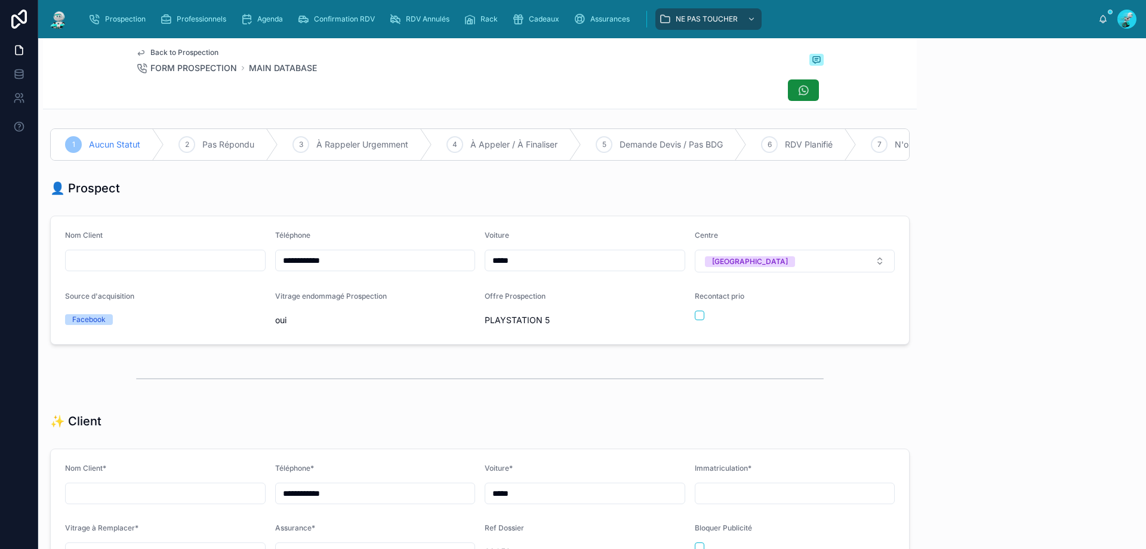
scroll to position [66, 0]
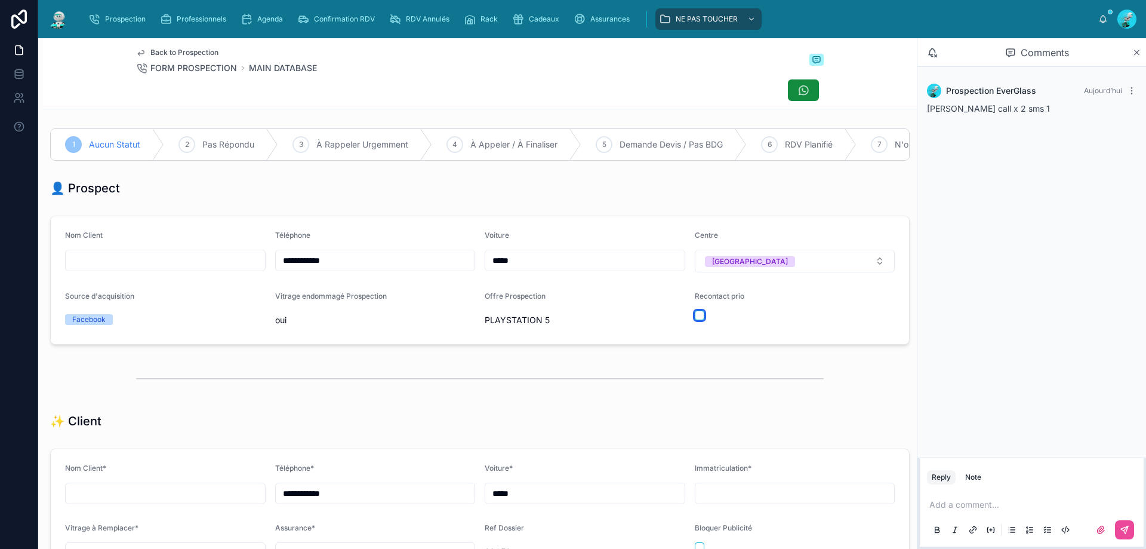
click at [695, 320] on button "button" at bounding box center [700, 315] width 10 height 10
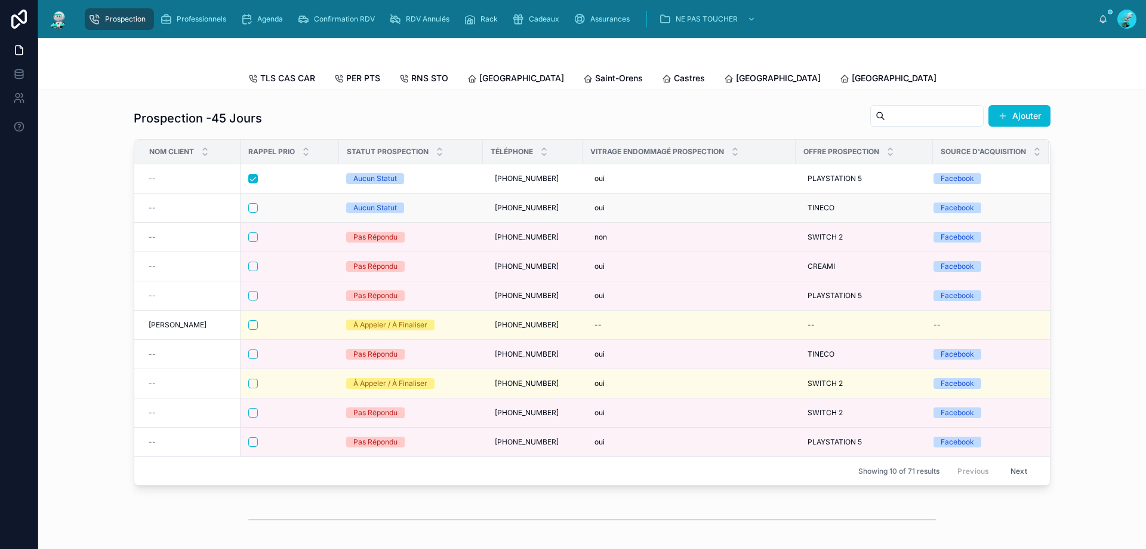
click at [315, 213] on div at bounding box center [289, 208] width 83 height 10
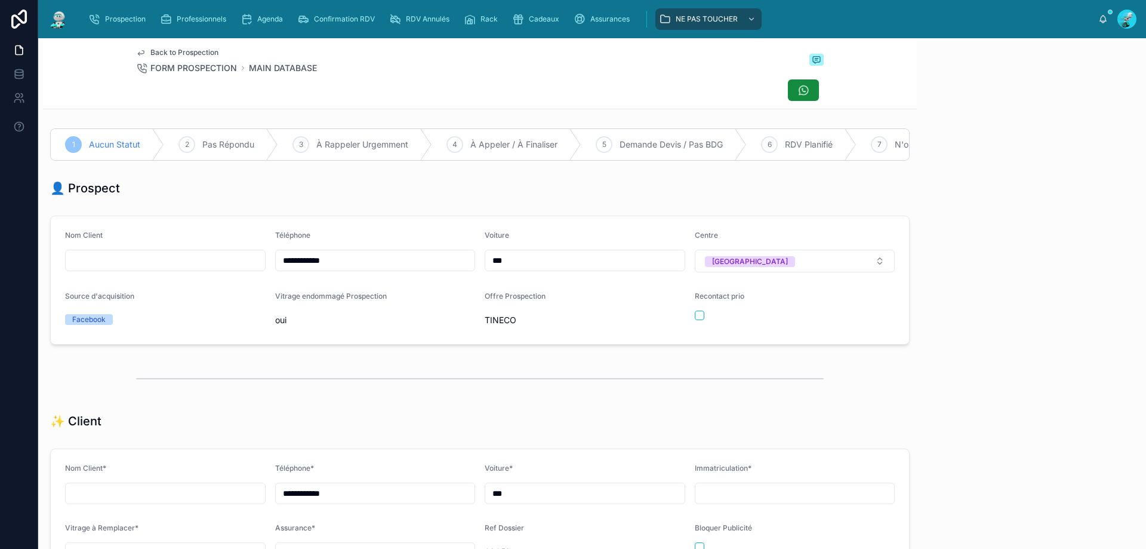
scroll to position [66, 0]
drag, startPoint x: 345, startPoint y: 269, endPoint x: 214, endPoint y: 263, distance: 131.4
click at [214, 263] on form "**********" at bounding box center [480, 280] width 858 height 128
click at [976, 507] on p at bounding box center [1035, 504] width 210 height 12
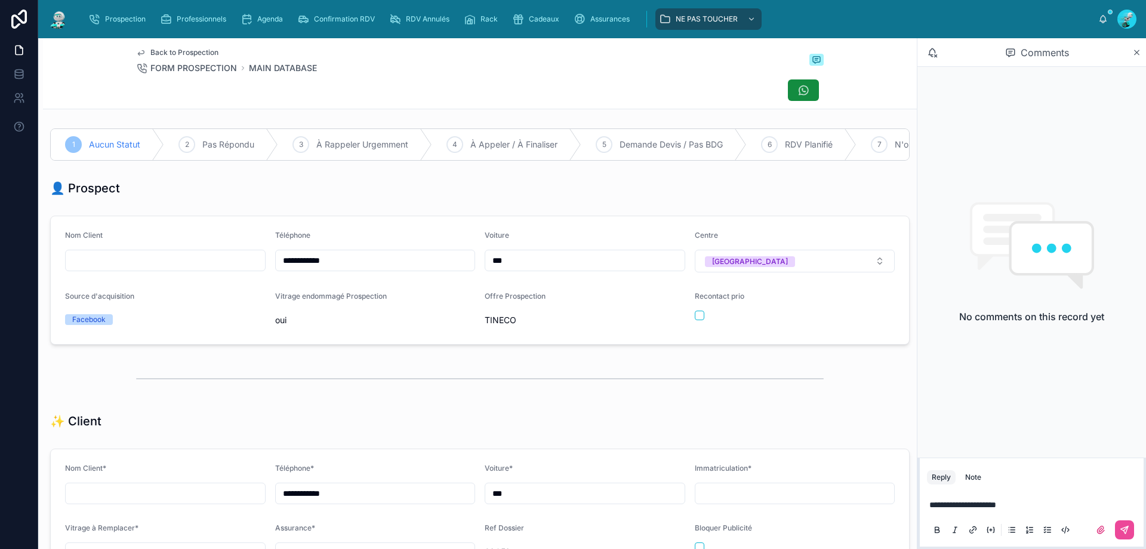
drag, startPoint x: 1119, startPoint y: 525, endPoint x: 1086, endPoint y: 518, distance: 33.5
click at [1120, 525] on button at bounding box center [1124, 529] width 19 height 19
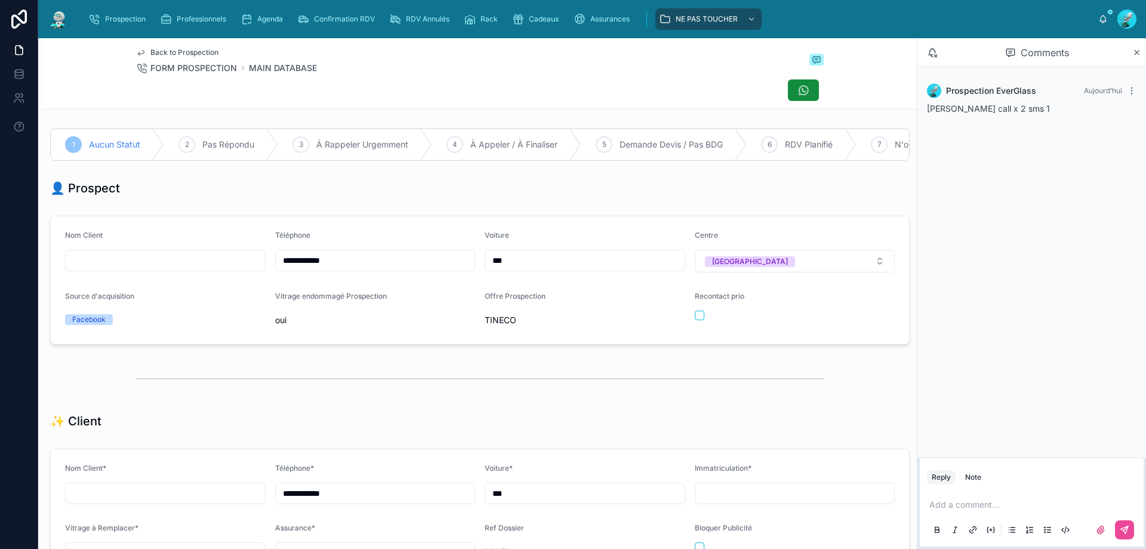
click at [678, 321] on div "Offre Prospection TINECO" at bounding box center [585, 310] width 201 height 38
click at [700, 320] on div at bounding box center [795, 315] width 201 height 10
click at [695, 320] on button "button" at bounding box center [700, 315] width 10 height 10
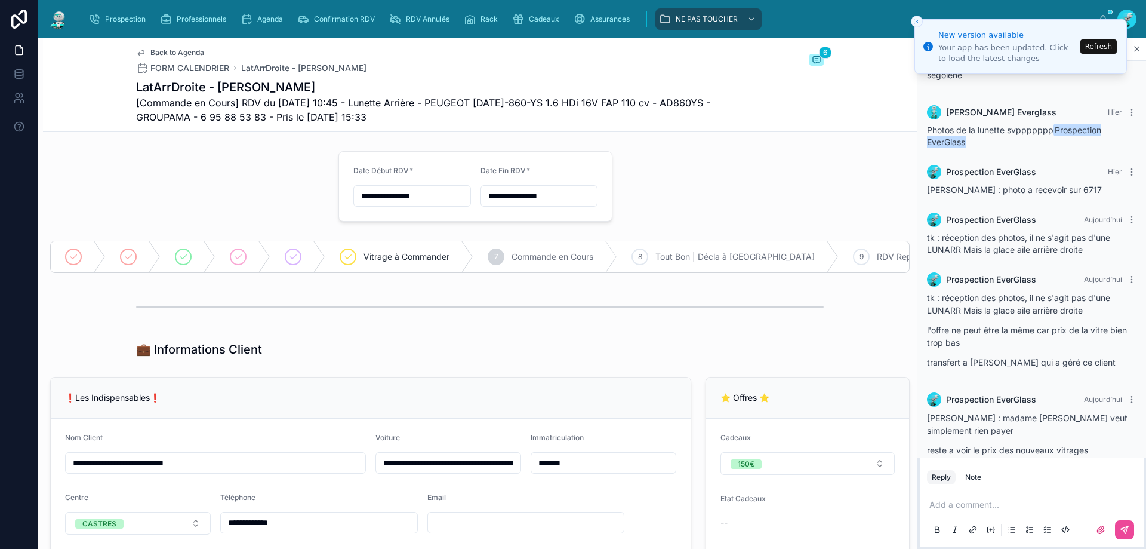
scroll to position [91, 0]
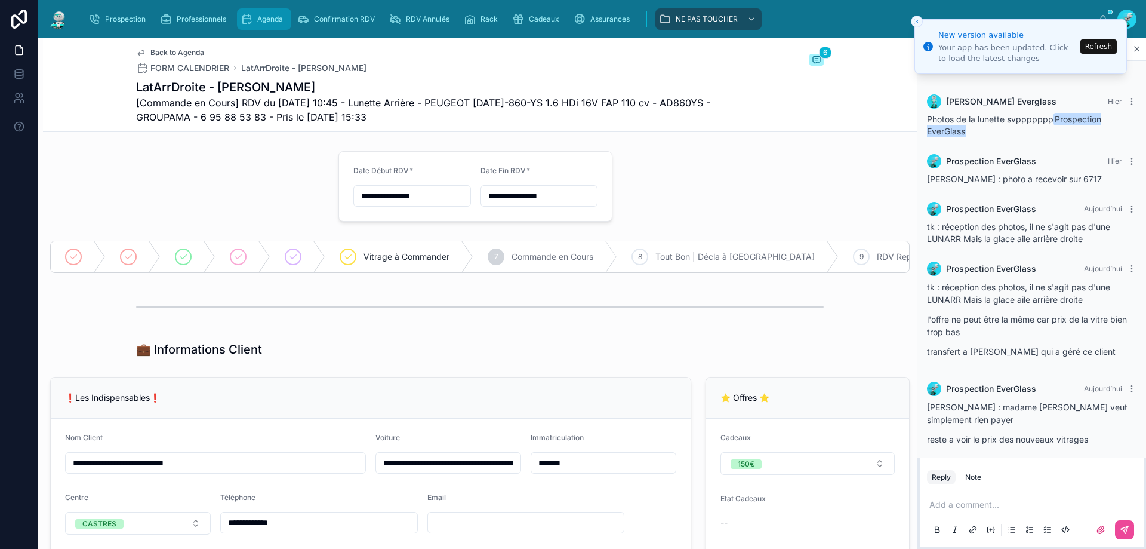
click at [267, 20] on span "Agenda" at bounding box center [270, 19] width 26 height 10
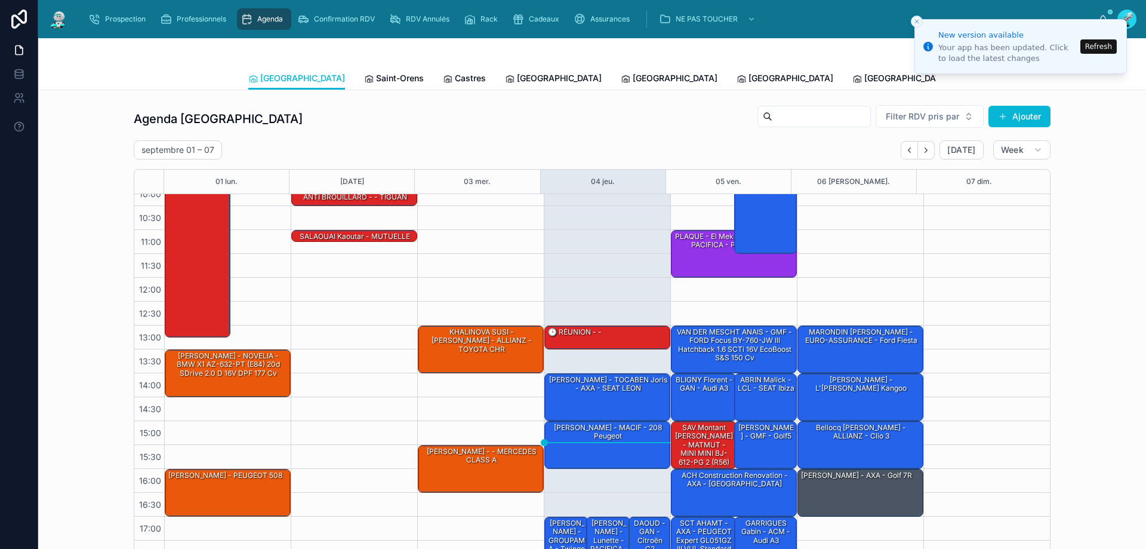
scroll to position [64, 0]
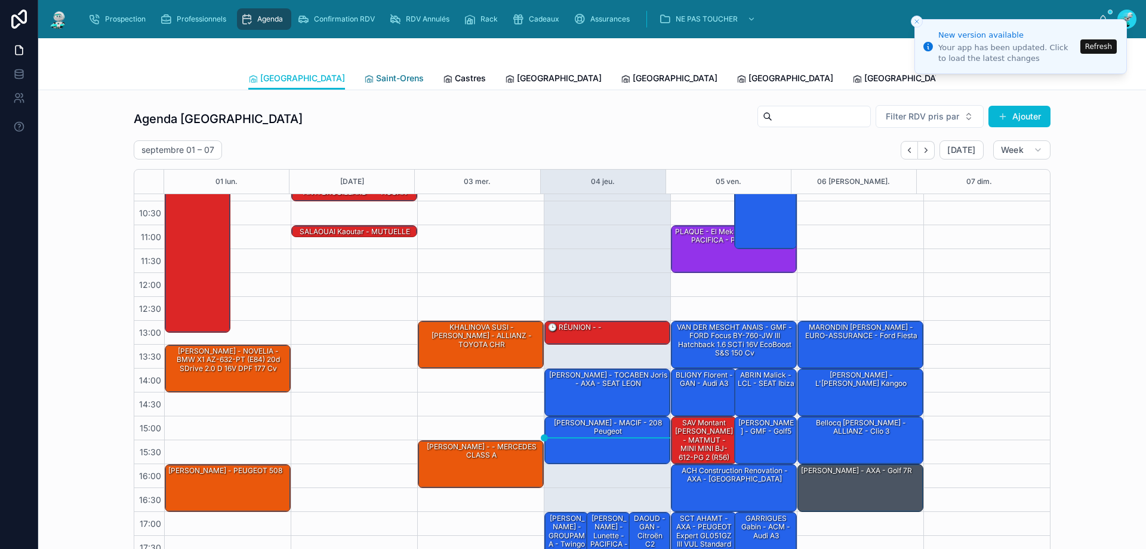
click at [364, 85] on link "Saint-Orens" at bounding box center [394, 79] width 60 height 24
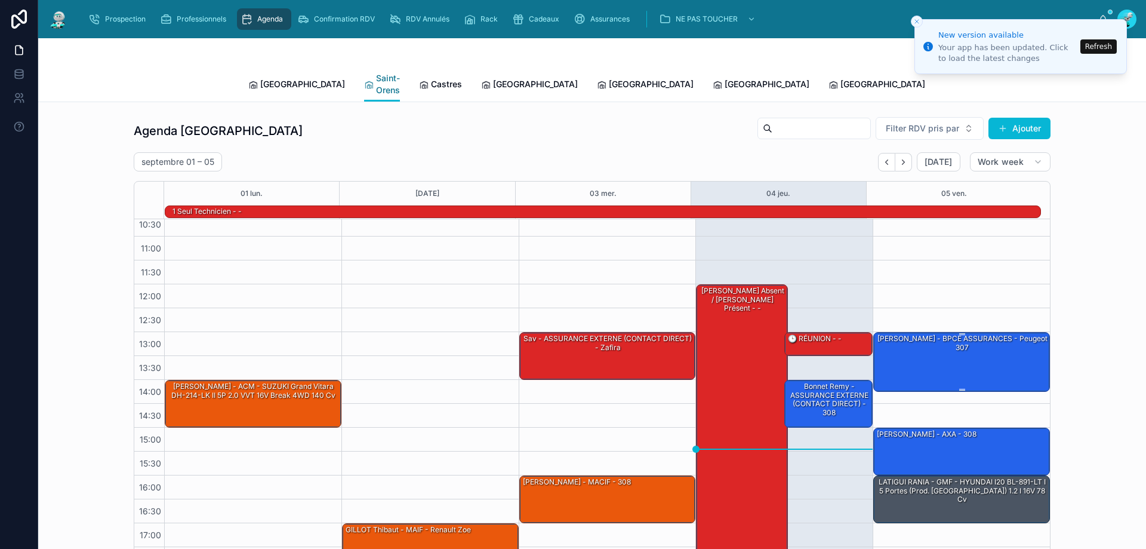
scroll to position [78, 0]
click at [904, 158] on icon "Next" at bounding box center [903, 162] width 9 height 9
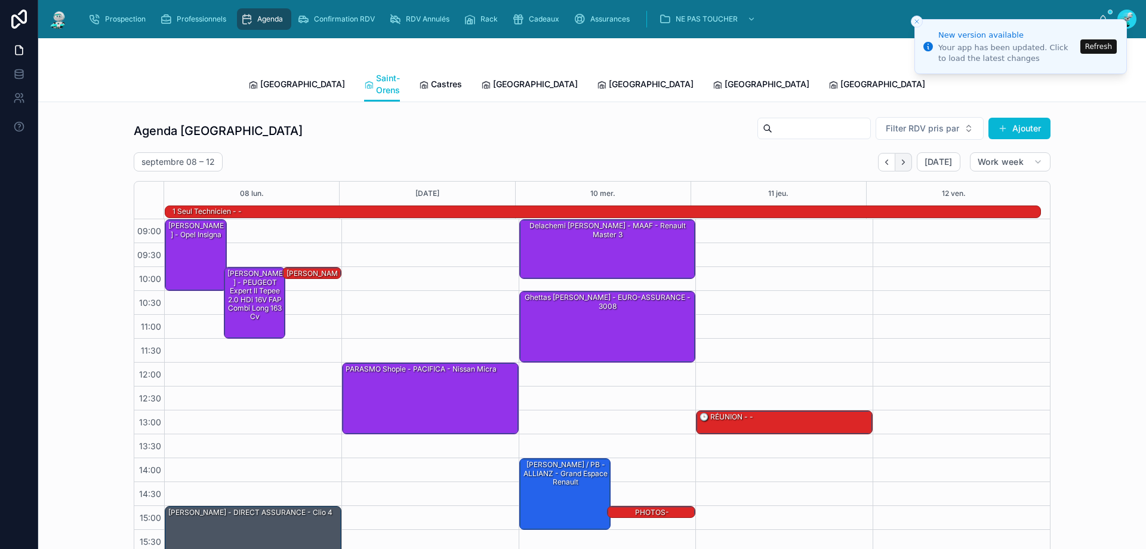
click at [895, 153] on button "Next" at bounding box center [903, 162] width 17 height 19
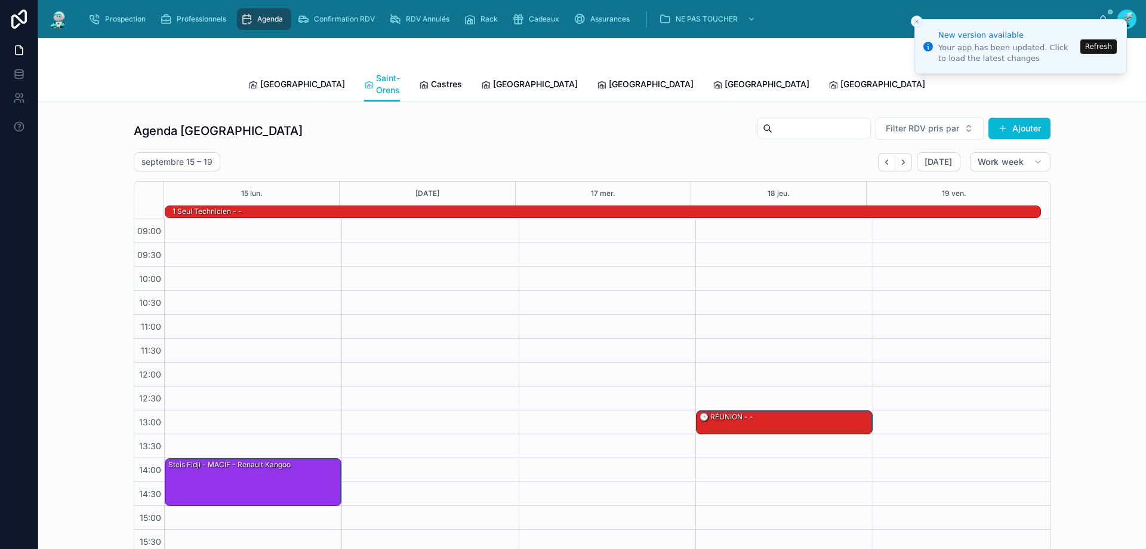
click at [956, 78] on span "[PERSON_NAME]" at bounding box center [990, 84] width 69 height 12
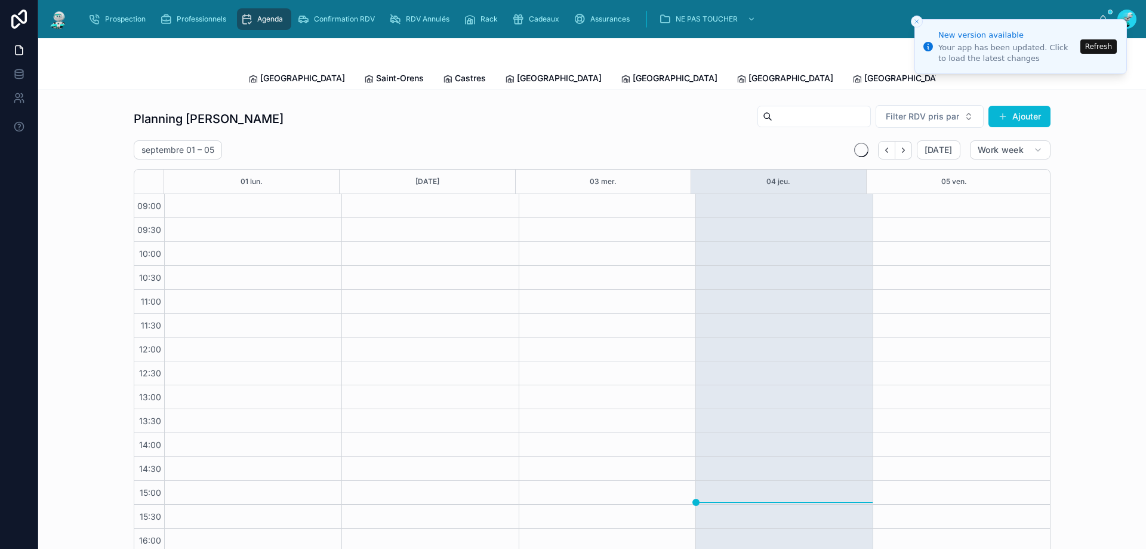
scroll to position [64, 0]
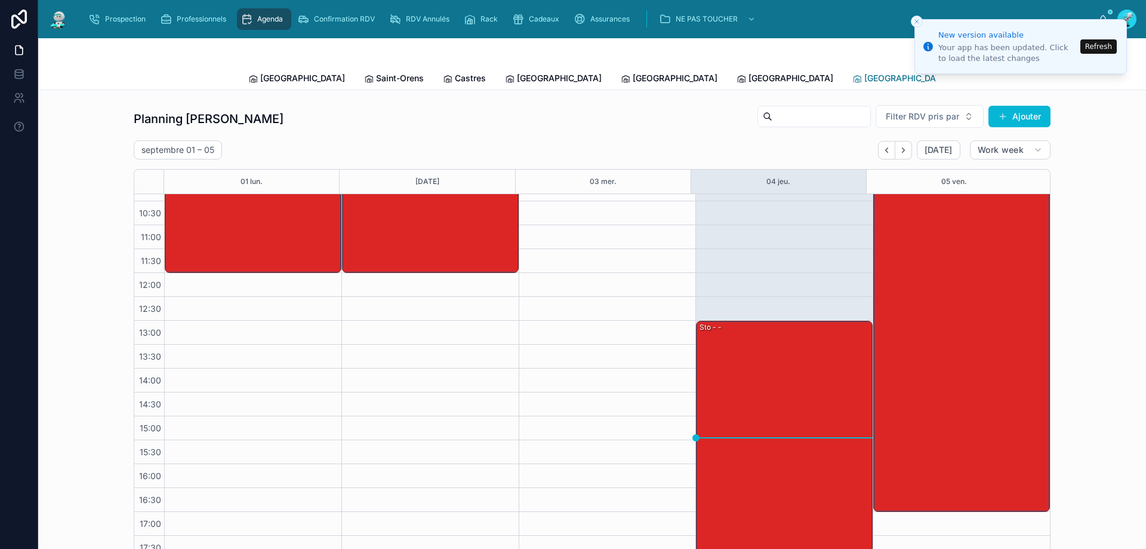
click at [864, 78] on span "[GEOGRAPHIC_DATA]" at bounding box center [906, 78] width 85 height 12
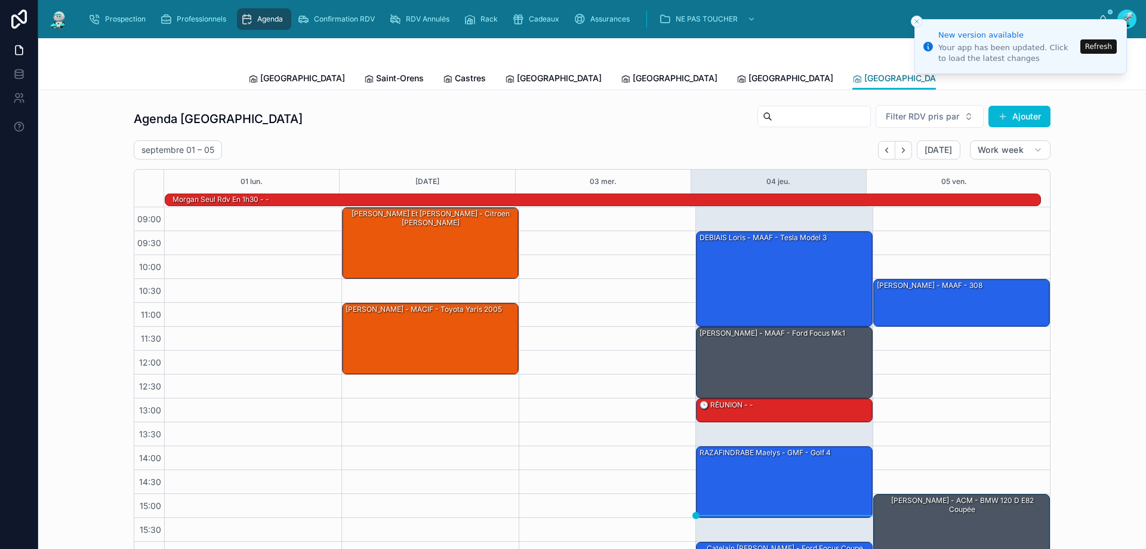
scroll to position [78, 0]
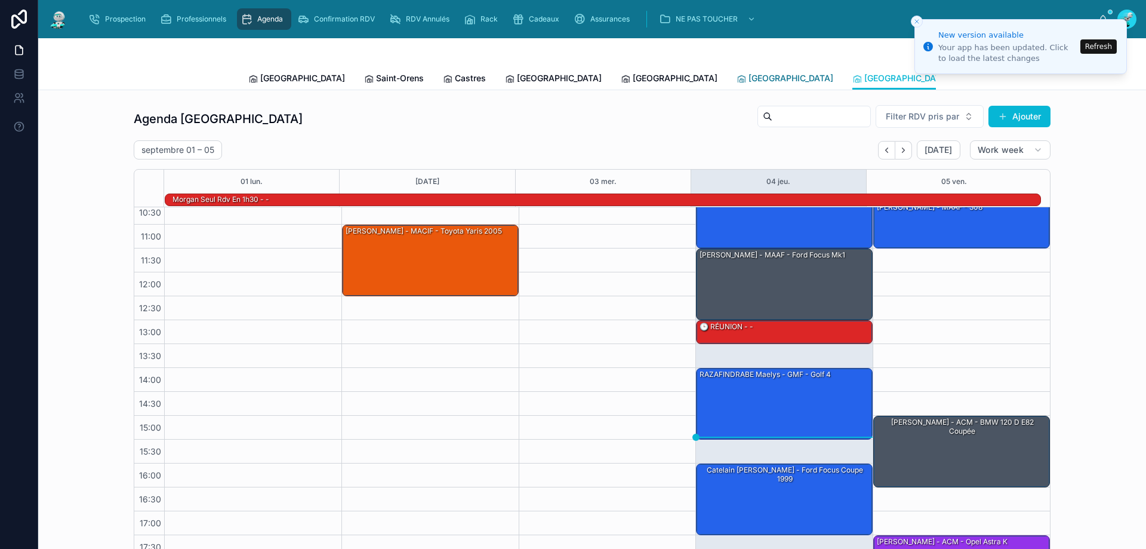
click at [749, 78] on span "[GEOGRAPHIC_DATA]" at bounding box center [791, 78] width 85 height 12
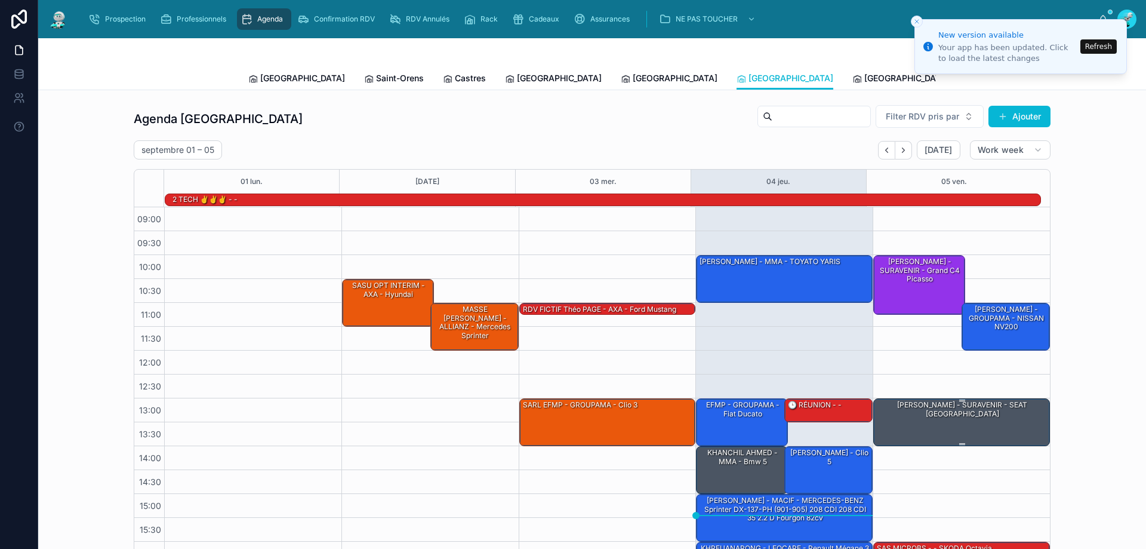
click at [943, 423] on div "HAMARD SEBASTIEN - SURAVENIR - SEAT TOLEDO" at bounding box center [962, 421] width 173 height 45
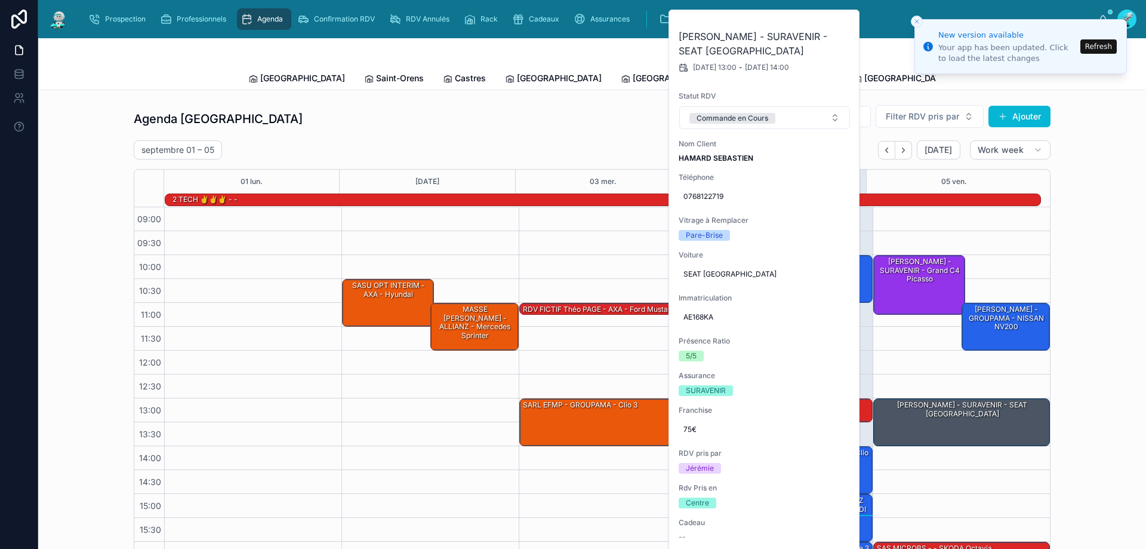
click at [613, 356] on div "11:00 – 11:15 RDV FICTIF Théo PAGE - AXA - ford mustang 13:00 – 14:00 SARL EFMP…" at bounding box center [607, 422] width 177 height 430
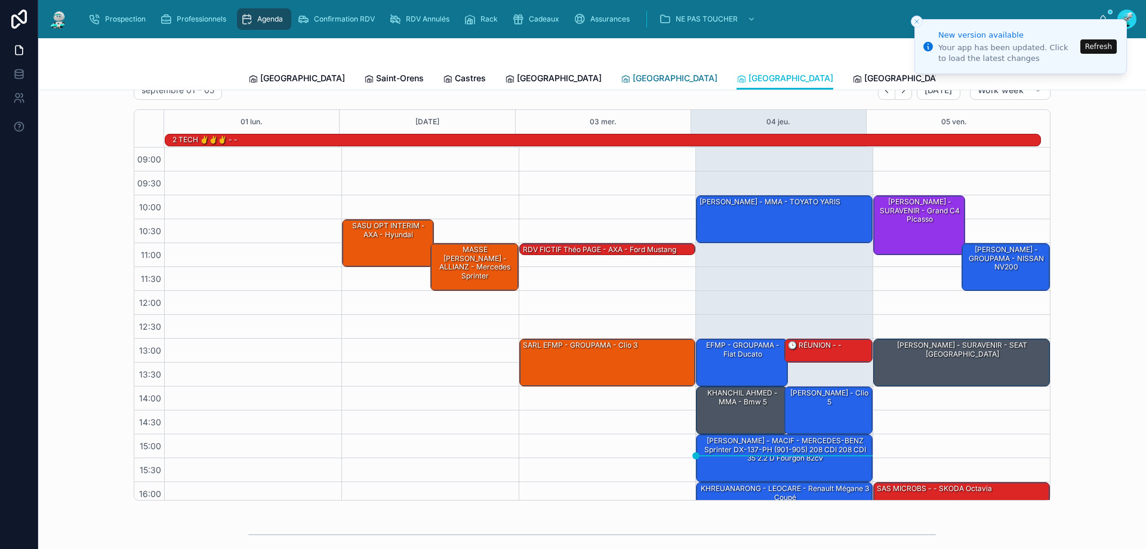
click at [633, 80] on span "[GEOGRAPHIC_DATA]" at bounding box center [675, 78] width 85 height 12
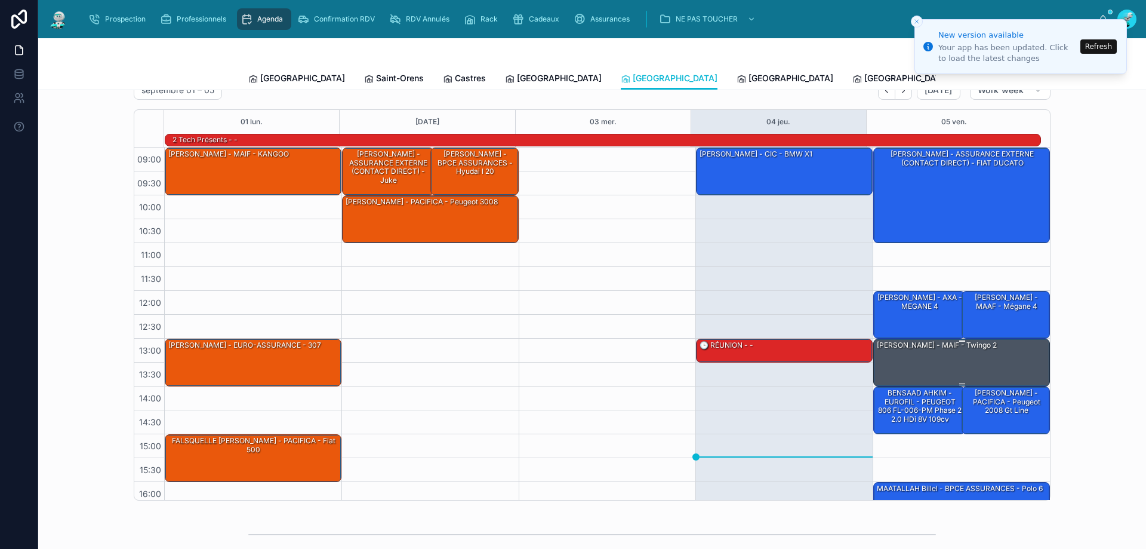
click at [942, 359] on div "LARDIN Jérémy - MAIF - Twingo 2" at bounding box center [962, 361] width 173 height 45
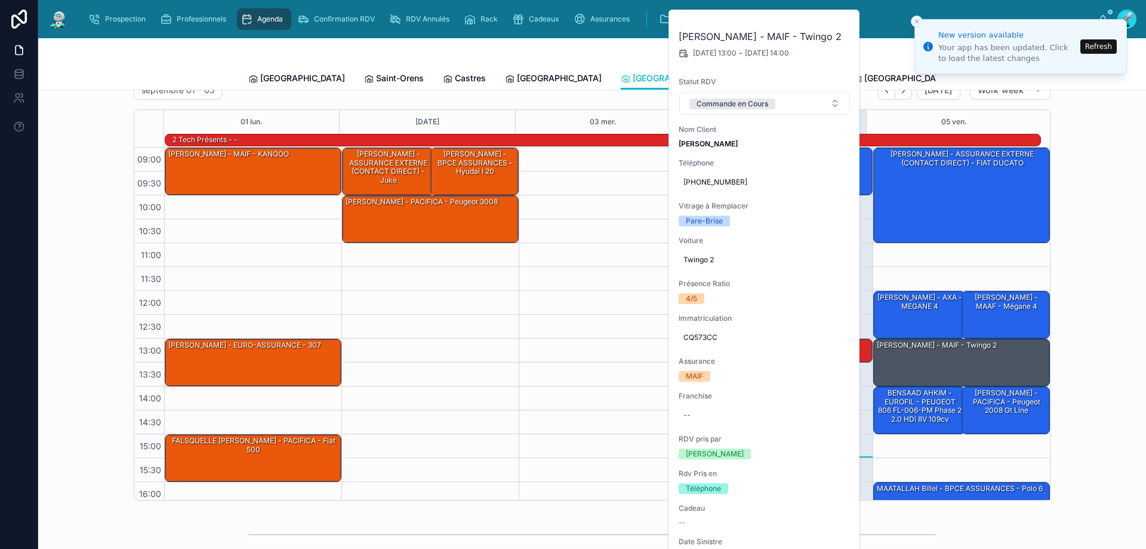
click at [551, 293] on div at bounding box center [607, 362] width 177 height 430
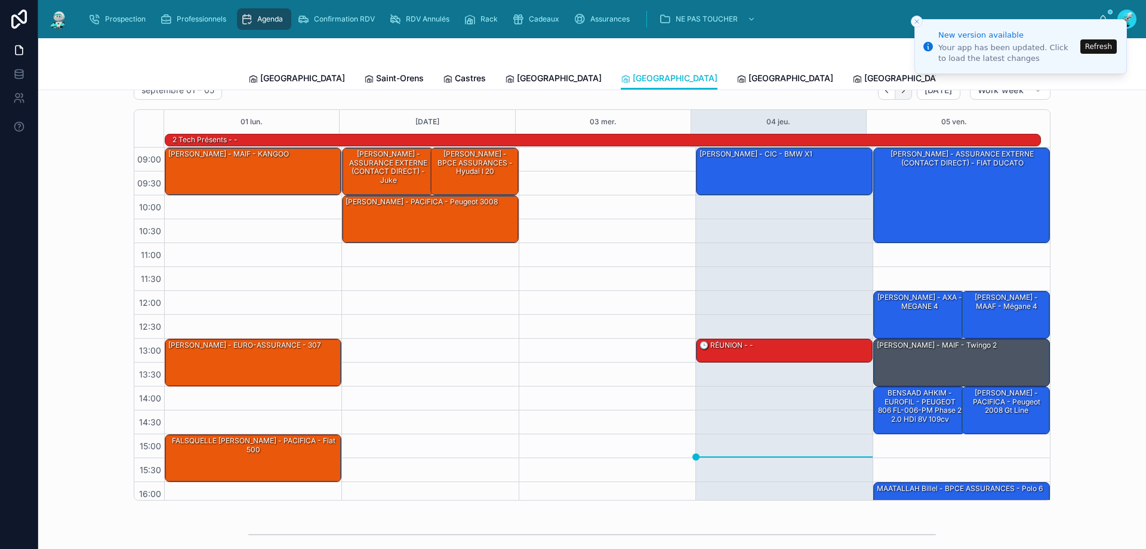
click at [902, 91] on icon "Next" at bounding box center [903, 90] width 2 height 5
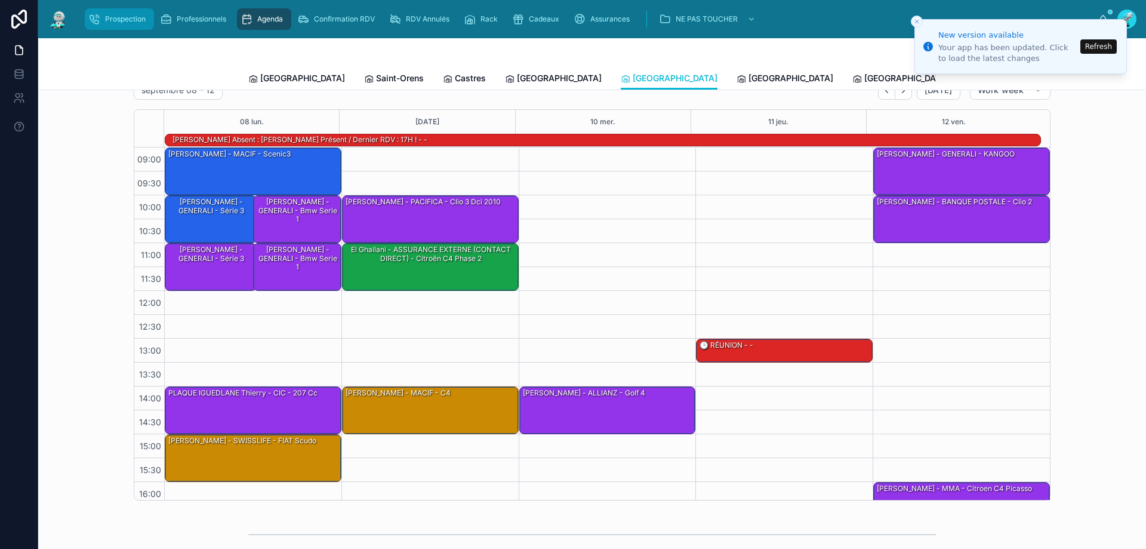
click at [114, 13] on div "Prospection" at bounding box center [119, 19] width 62 height 19
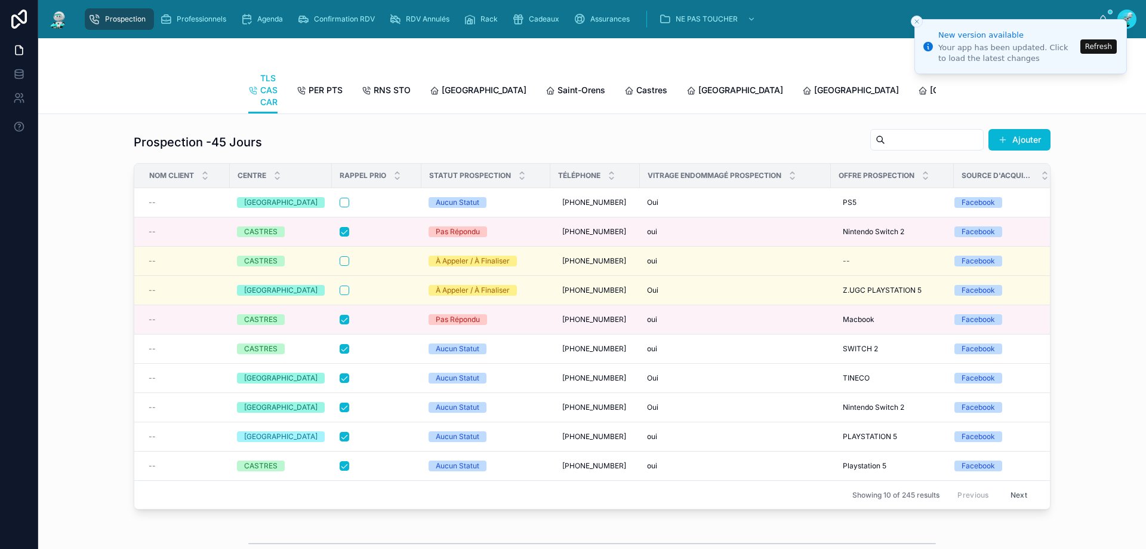
click at [1094, 46] on button "Refresh" at bounding box center [1099, 46] width 36 height 14
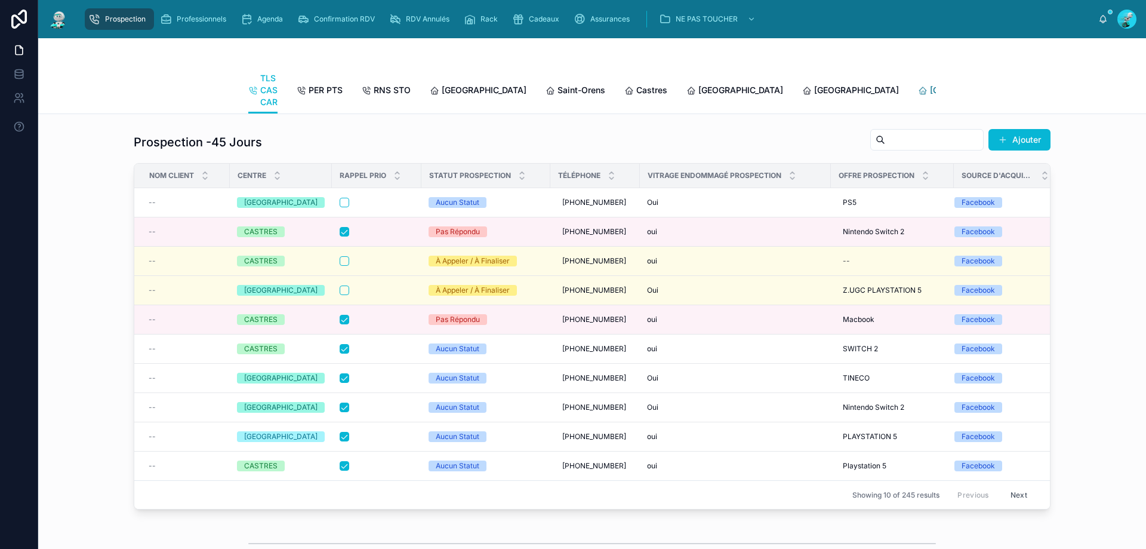
click at [930, 91] on span "[GEOGRAPHIC_DATA]" at bounding box center [972, 90] width 85 height 12
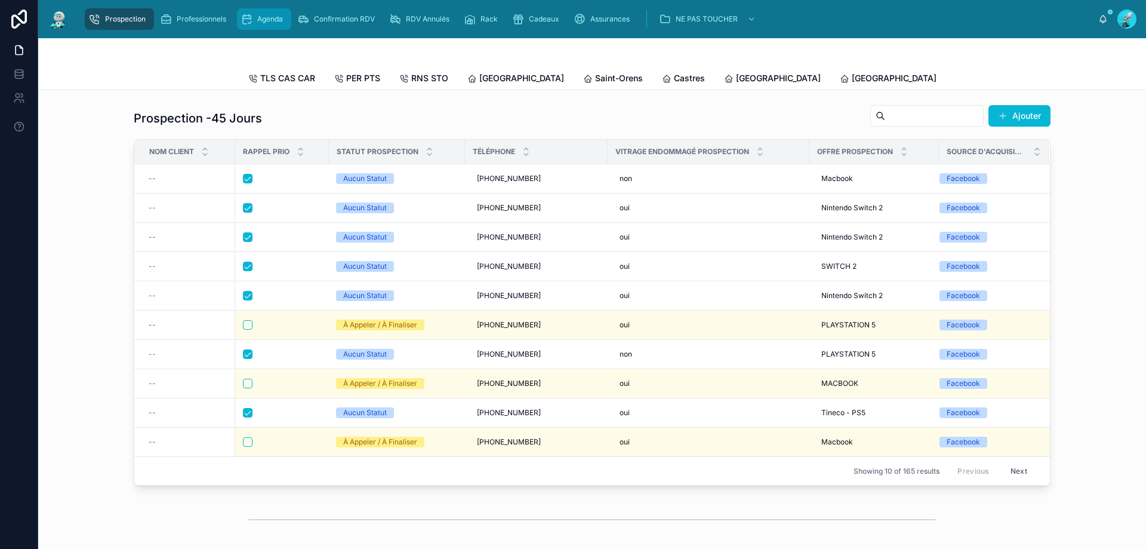
click at [263, 16] on span "Agenda" at bounding box center [270, 19] width 26 height 10
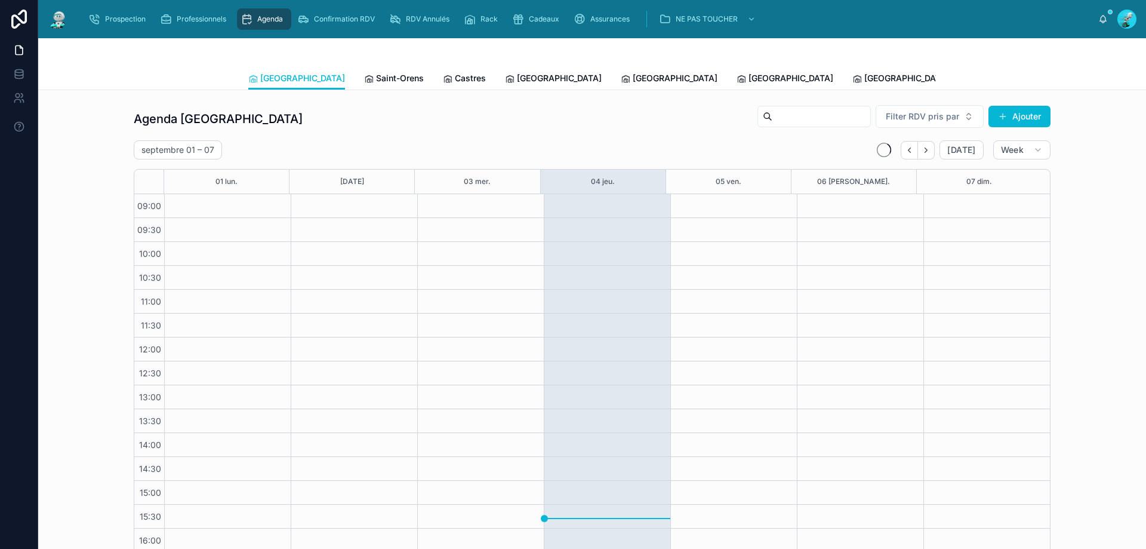
scroll to position [64, 0]
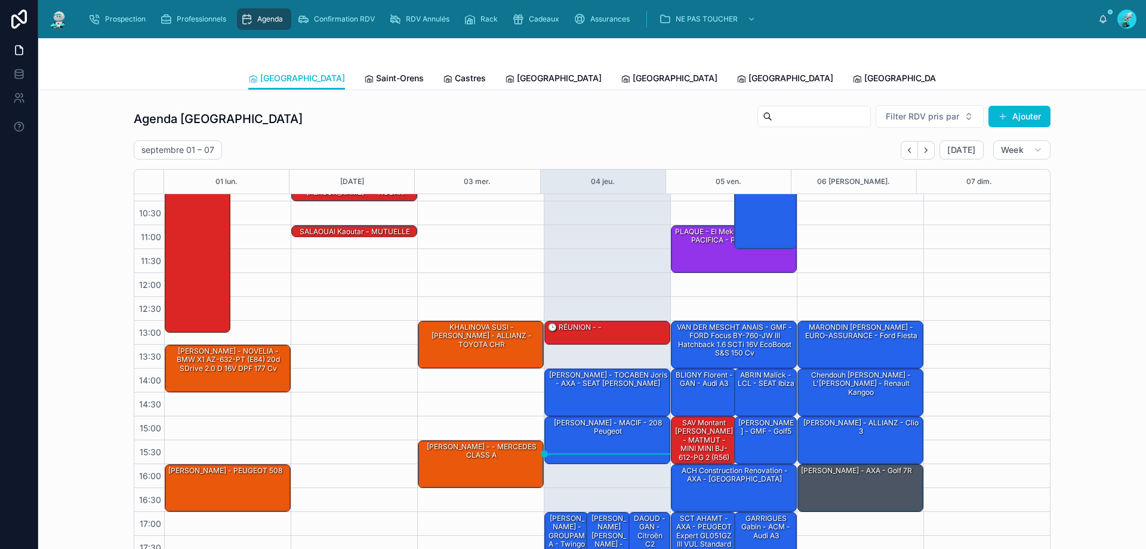
click at [1068, 70] on link "Tous Centres" at bounding box center [1100, 79] width 64 height 24
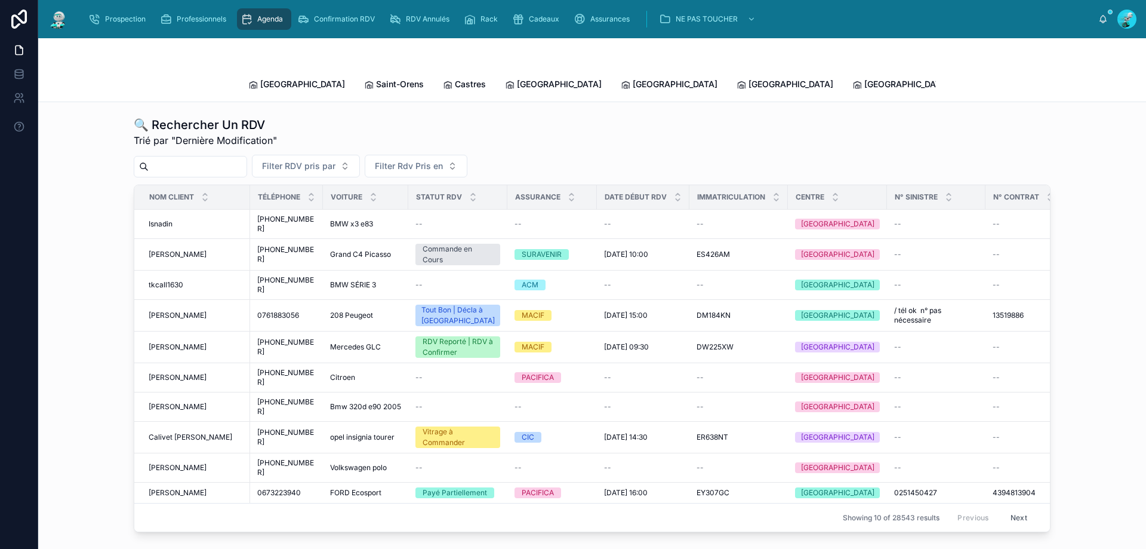
click at [186, 158] on input "text" at bounding box center [198, 166] width 98 height 17
paste input "**********"
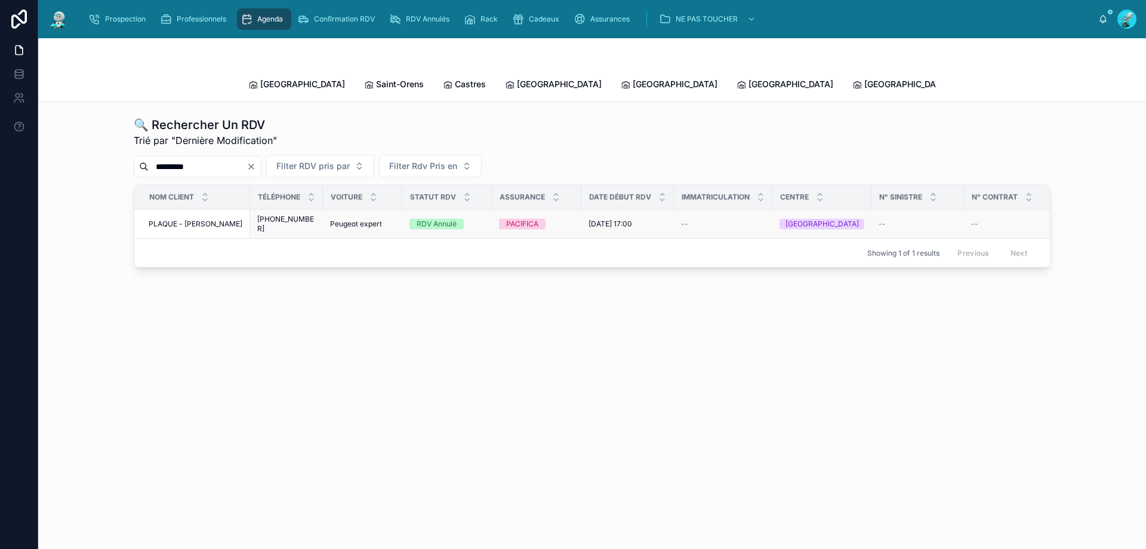
type input "*********"
click at [178, 219] on span "PLAQUE - aubert damien" at bounding box center [196, 224] width 94 height 10
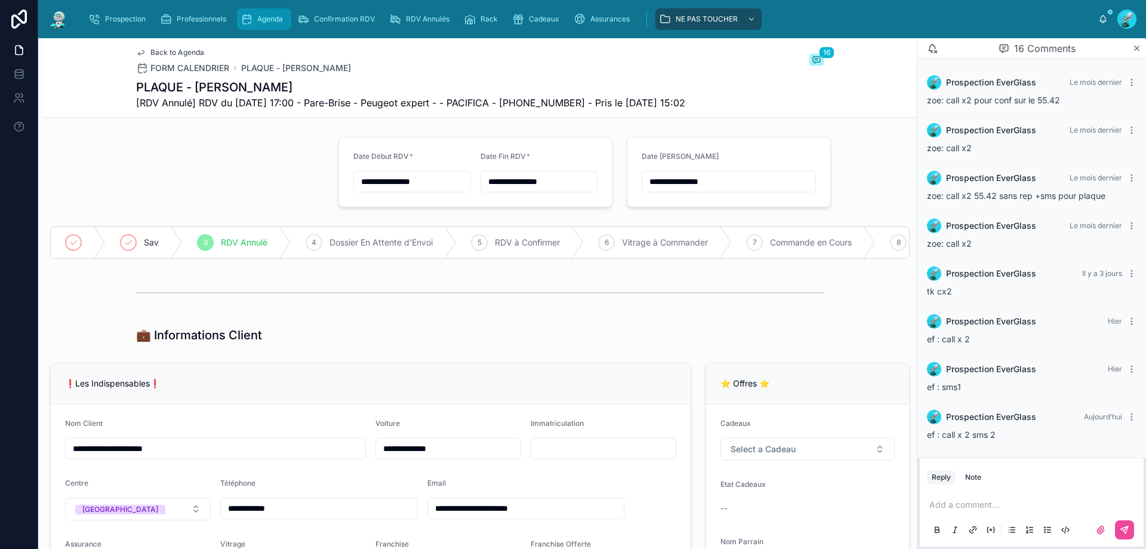
click at [256, 13] on div "Agenda" at bounding box center [264, 19] width 47 height 19
drag, startPoint x: 256, startPoint y: 13, endPoint x: 236, endPoint y: 0, distance: 23.7
click at [256, 13] on div "Agenda" at bounding box center [264, 19] width 47 height 19
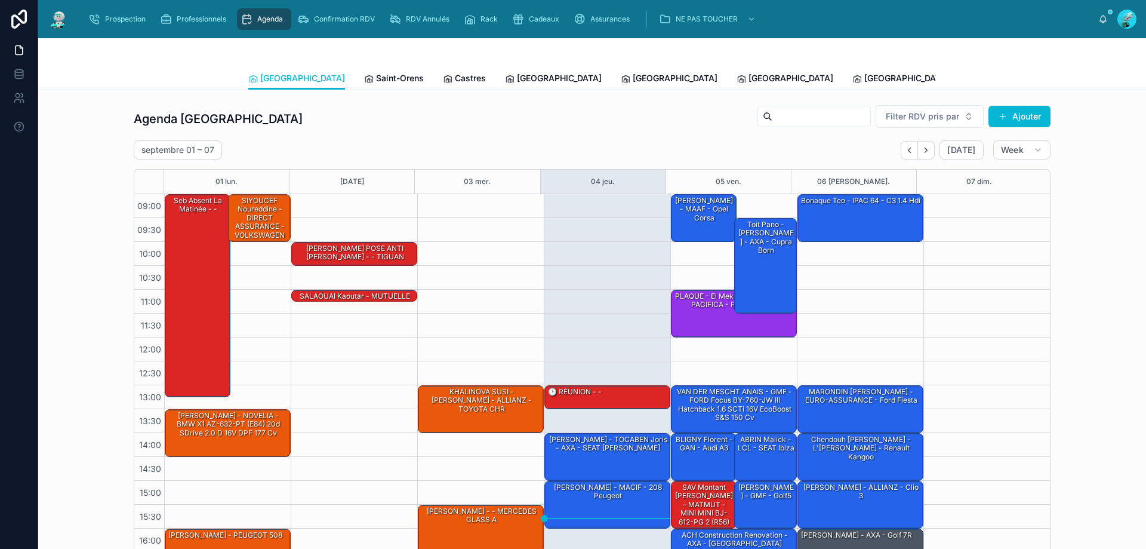
scroll to position [64, 0]
